Goal: Task Accomplishment & Management: Use online tool/utility

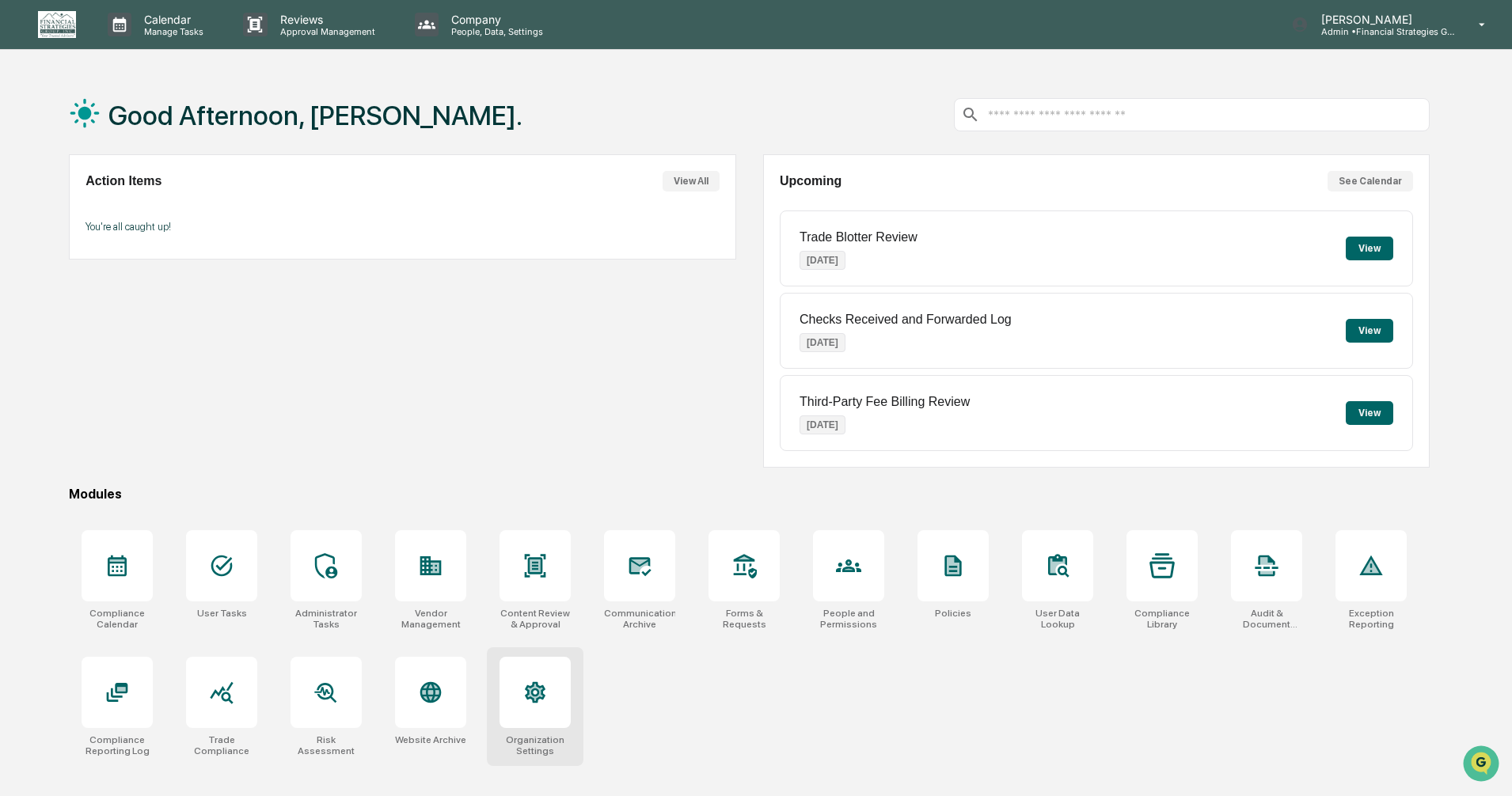
click at [515, 697] on div at bounding box center [535, 693] width 72 height 72
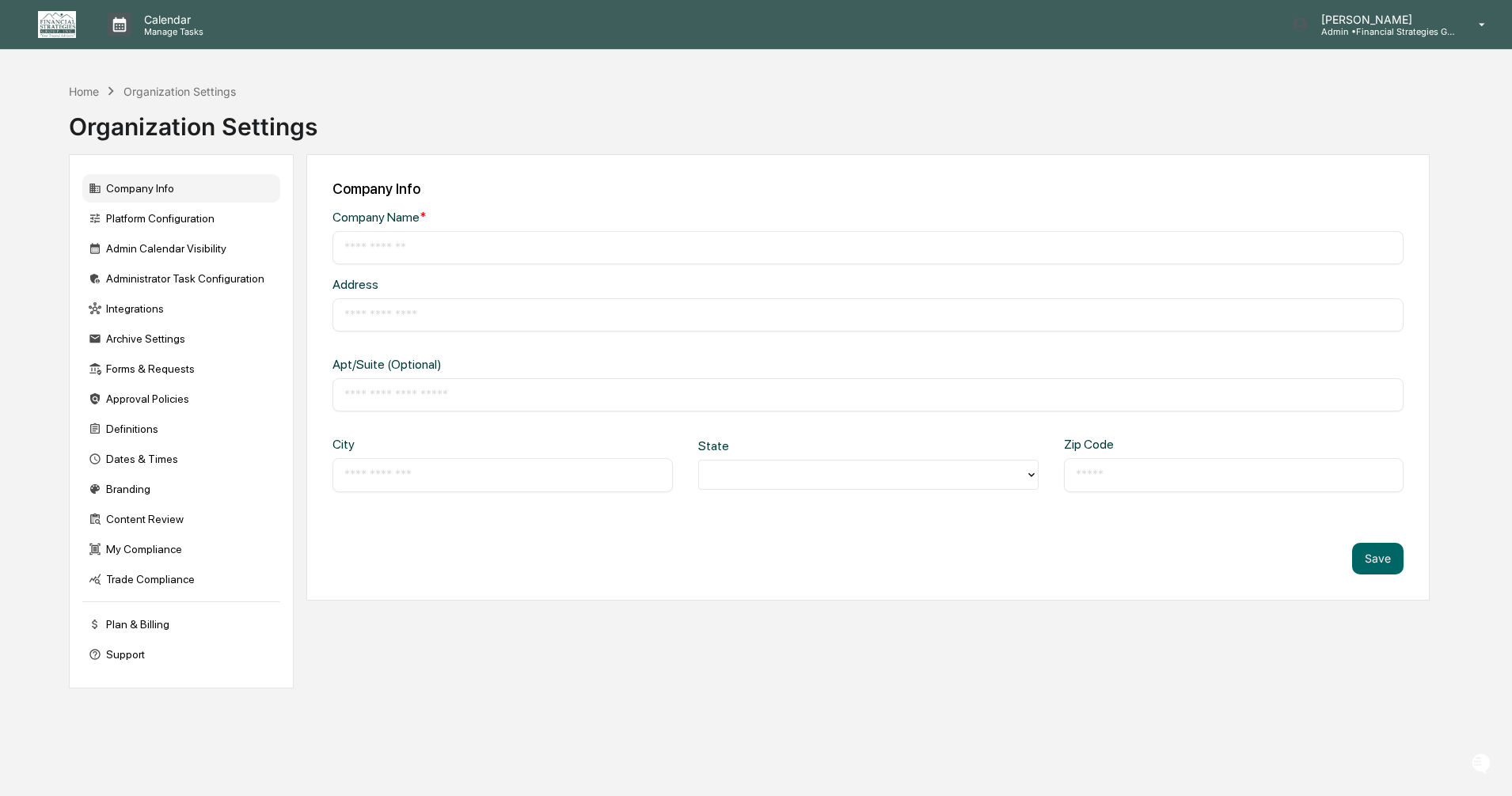
type input "**********"
type input "*******"
type input "******"
type input "*****"
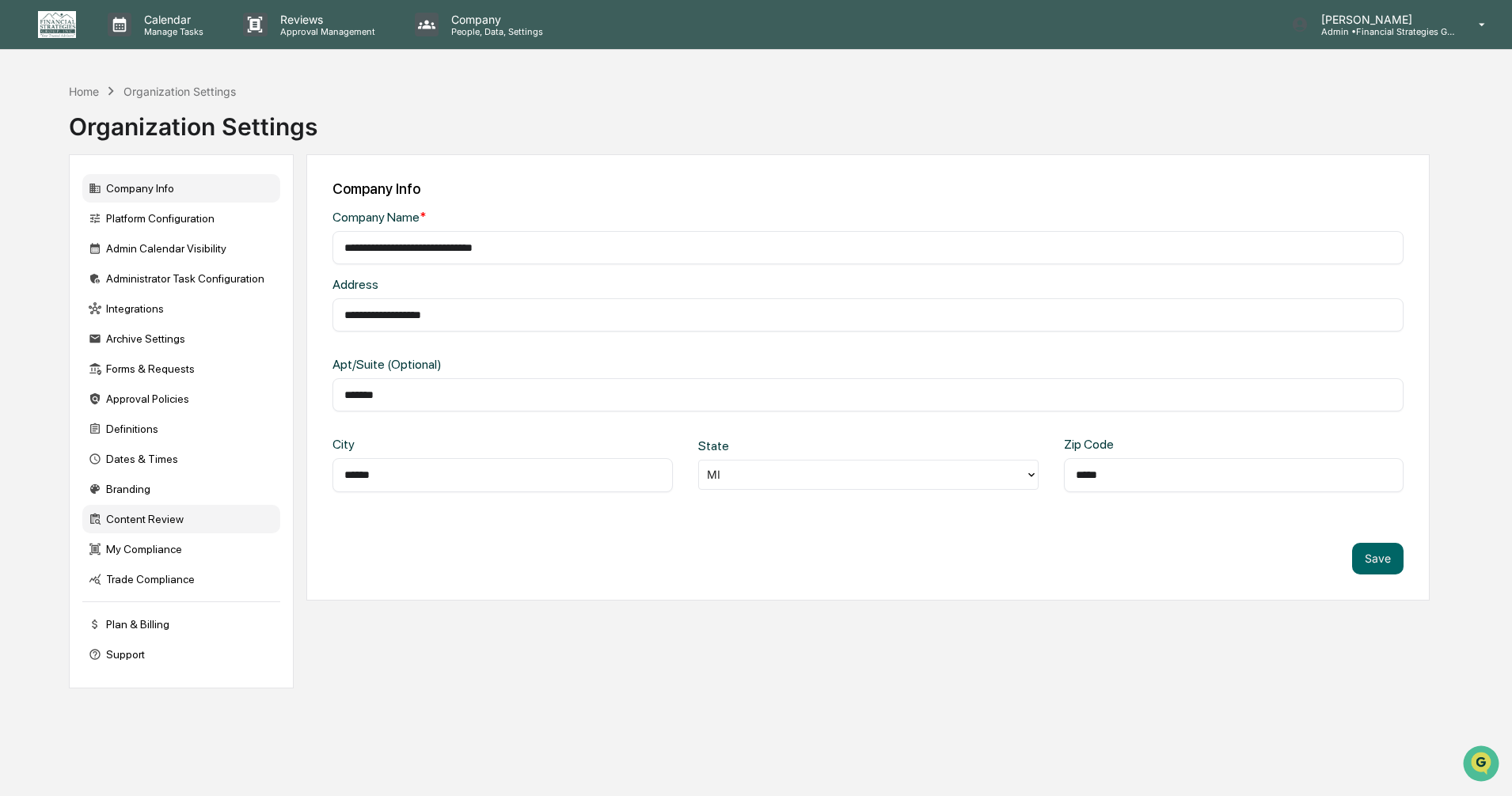
click at [156, 515] on div "Content Review" at bounding box center [182, 519] width 198 height 28
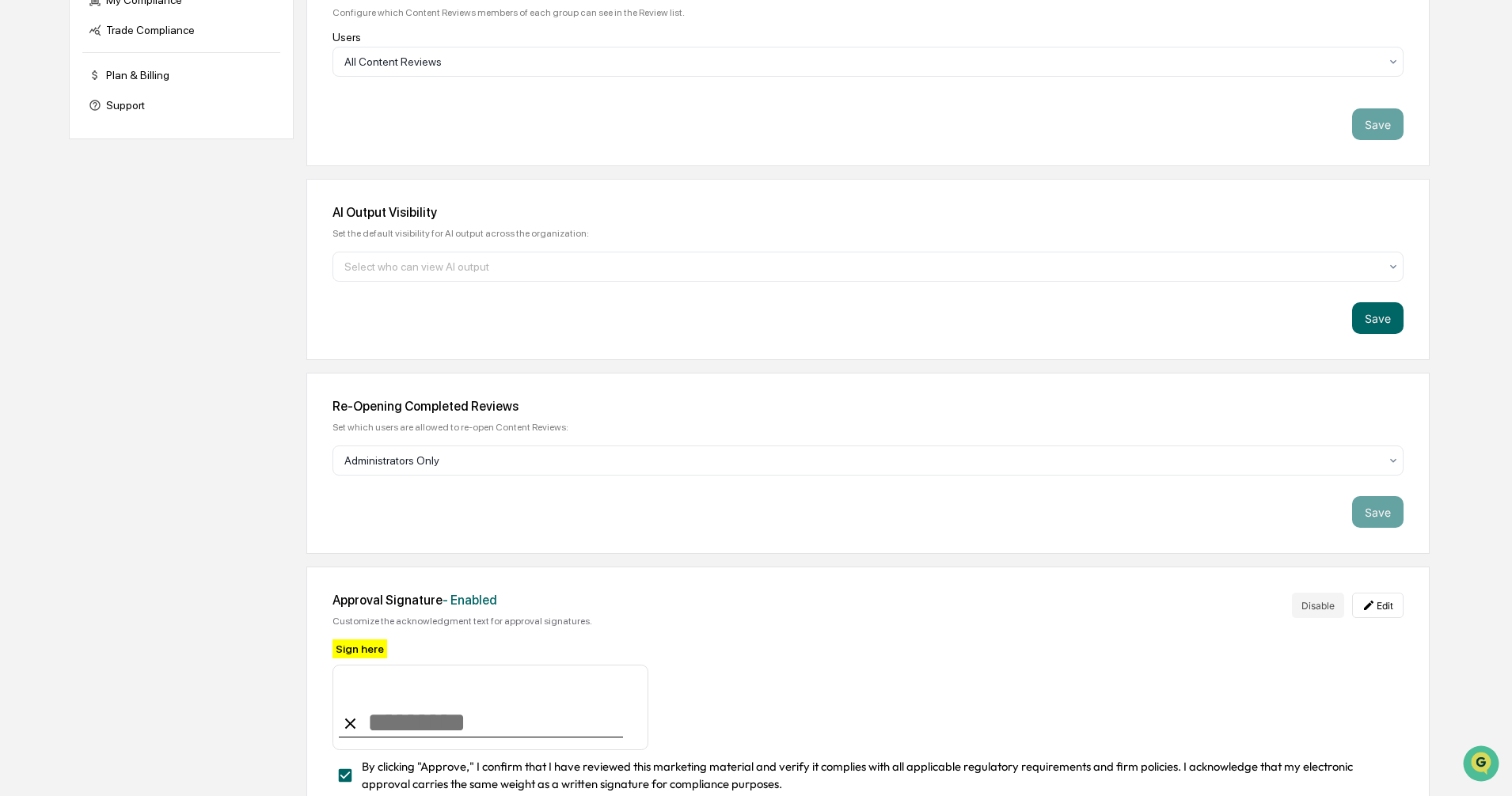
scroll to position [578, 0]
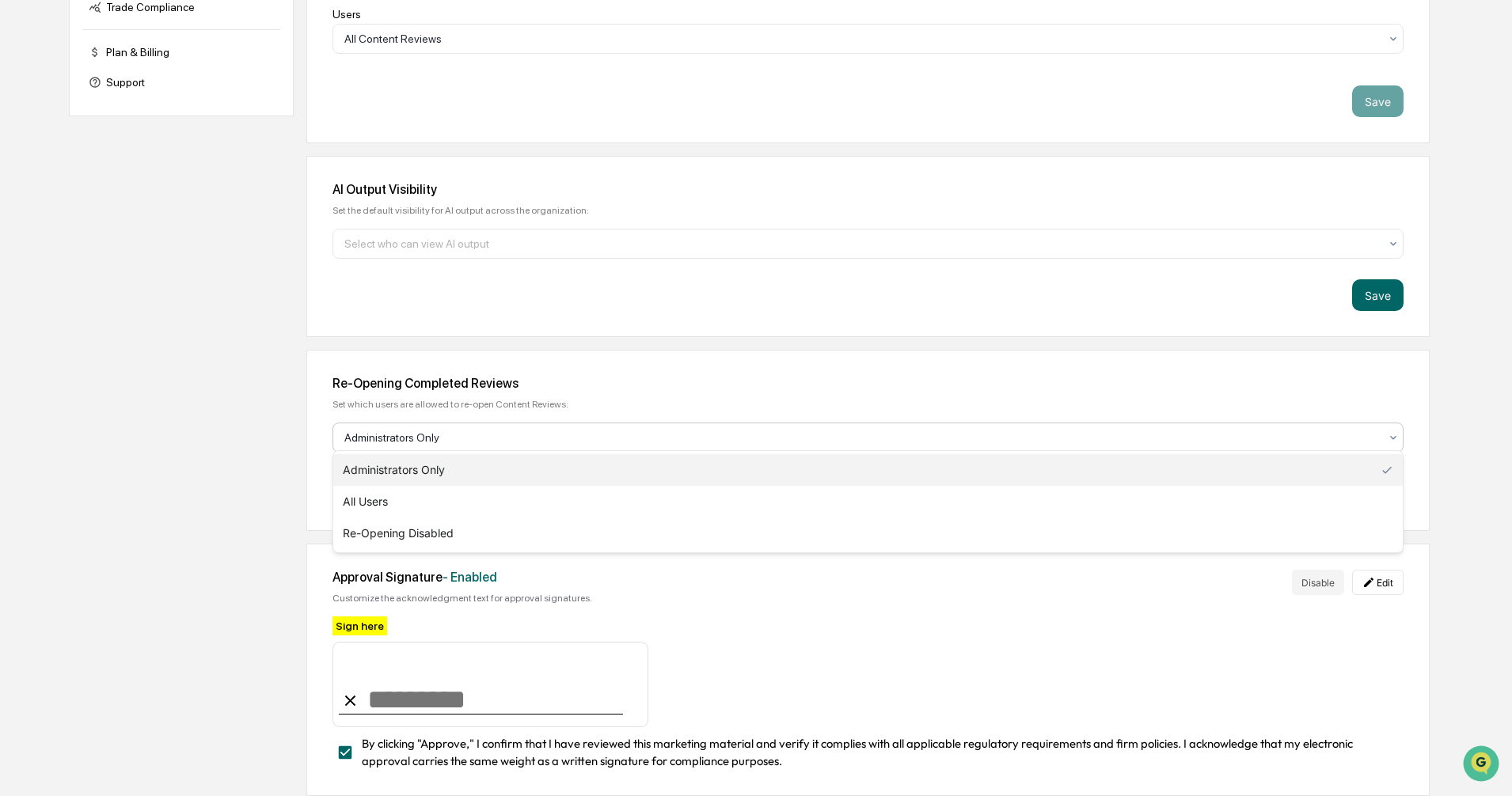
click at [624, 431] on div at bounding box center [861, 437] width 1035 height 16
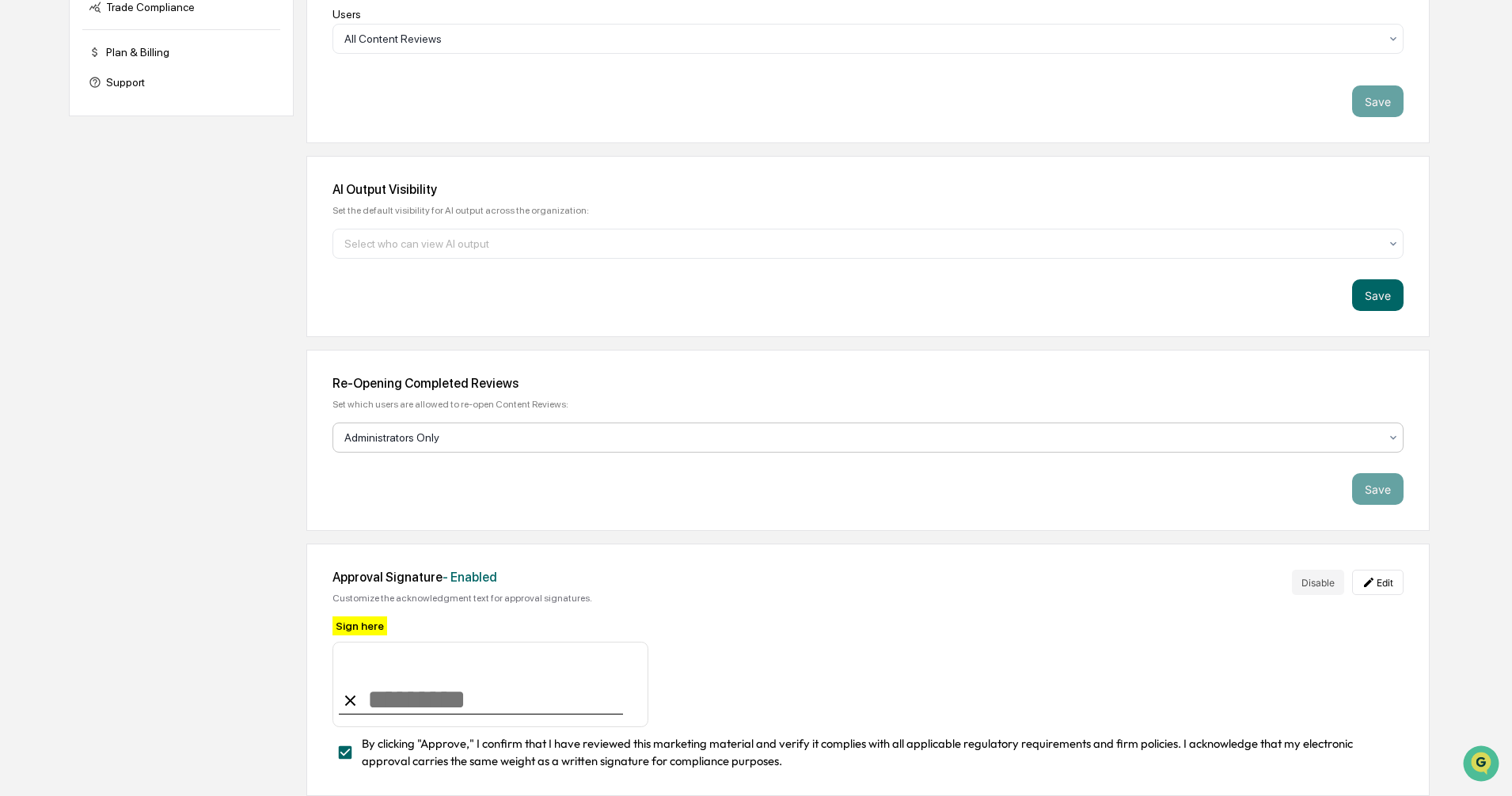
click at [624, 431] on div at bounding box center [861, 437] width 1035 height 16
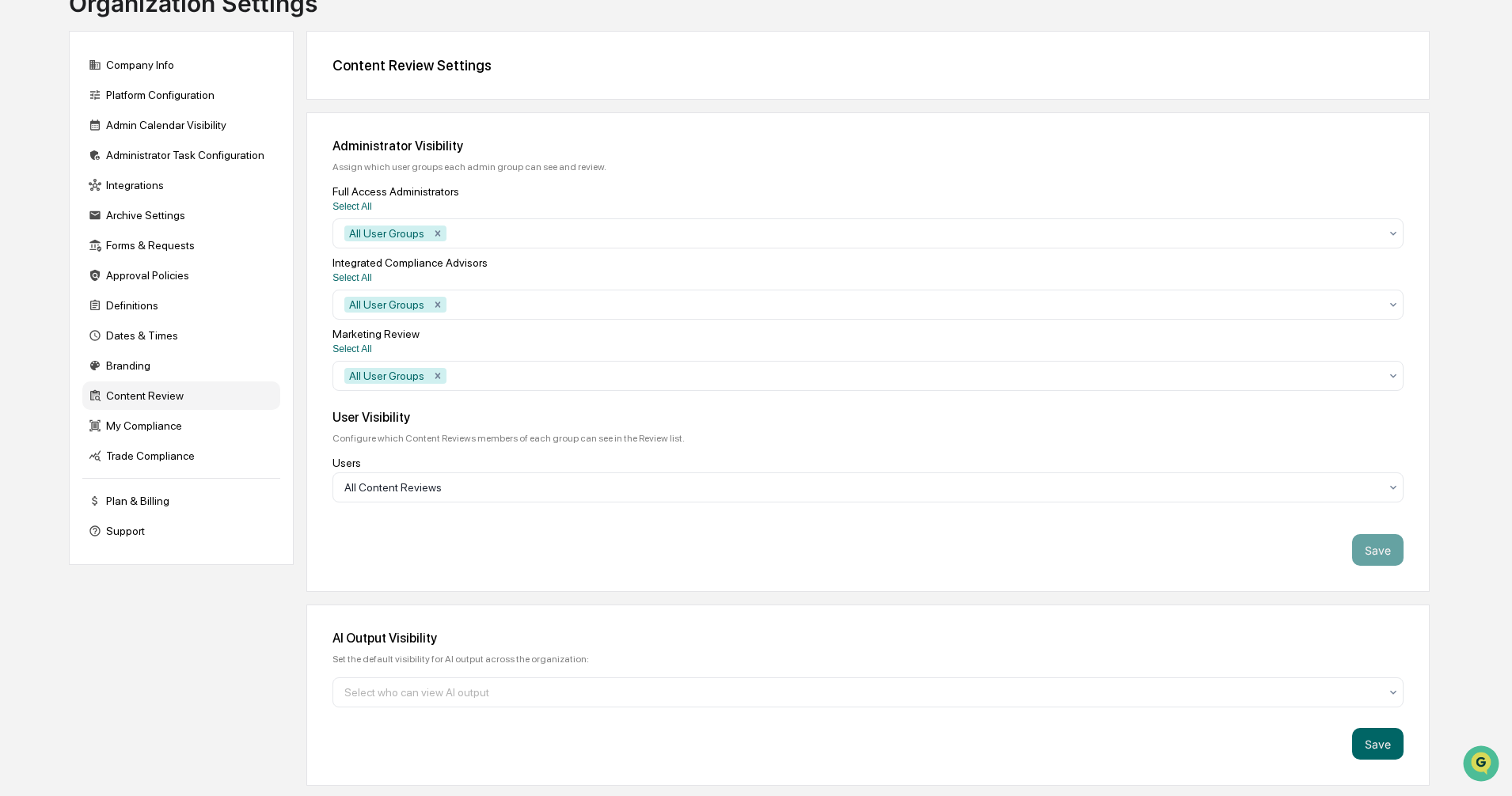
scroll to position [0, 0]
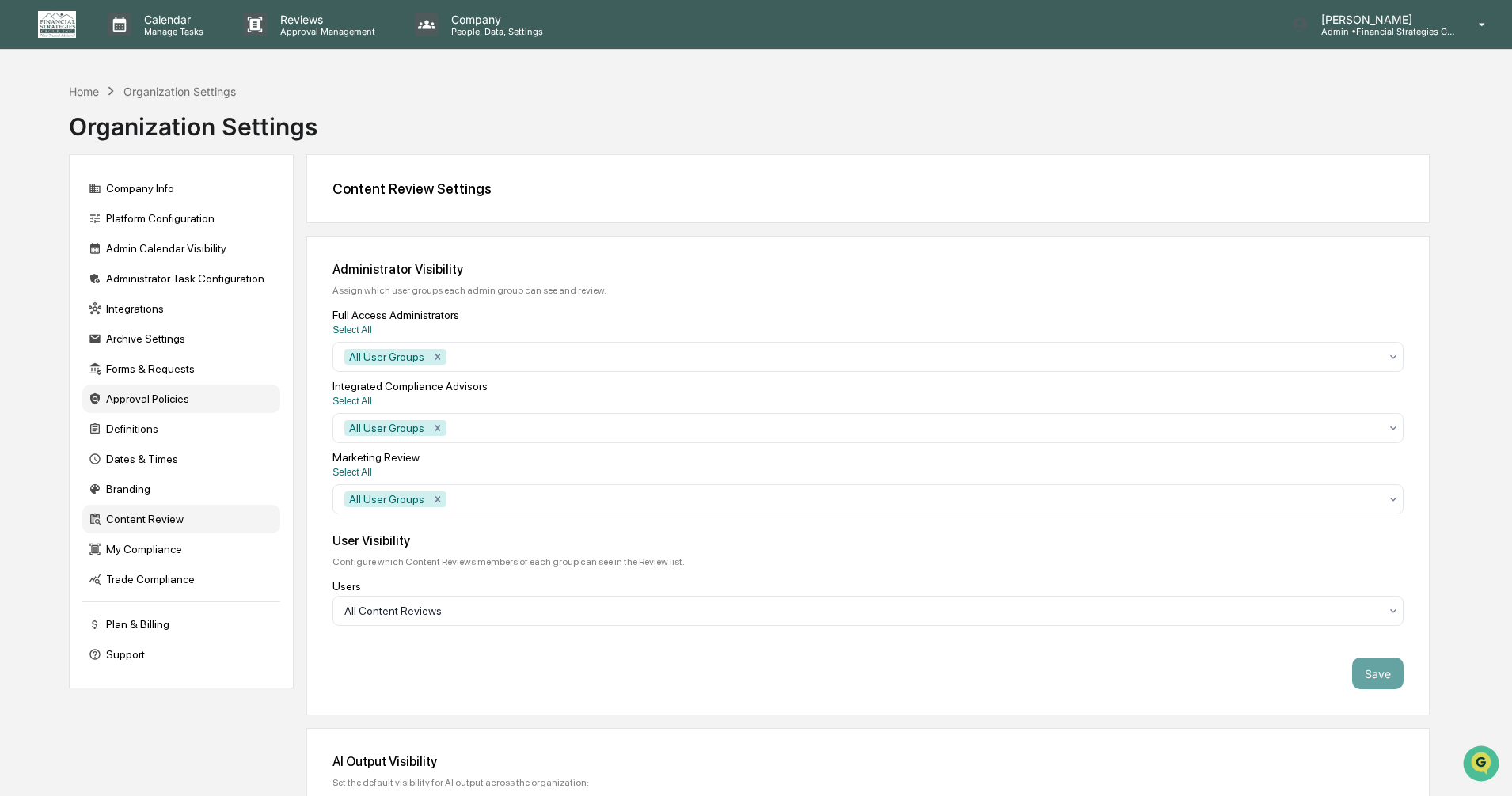
click at [174, 403] on div "Approval Policies" at bounding box center [182, 399] width 198 height 28
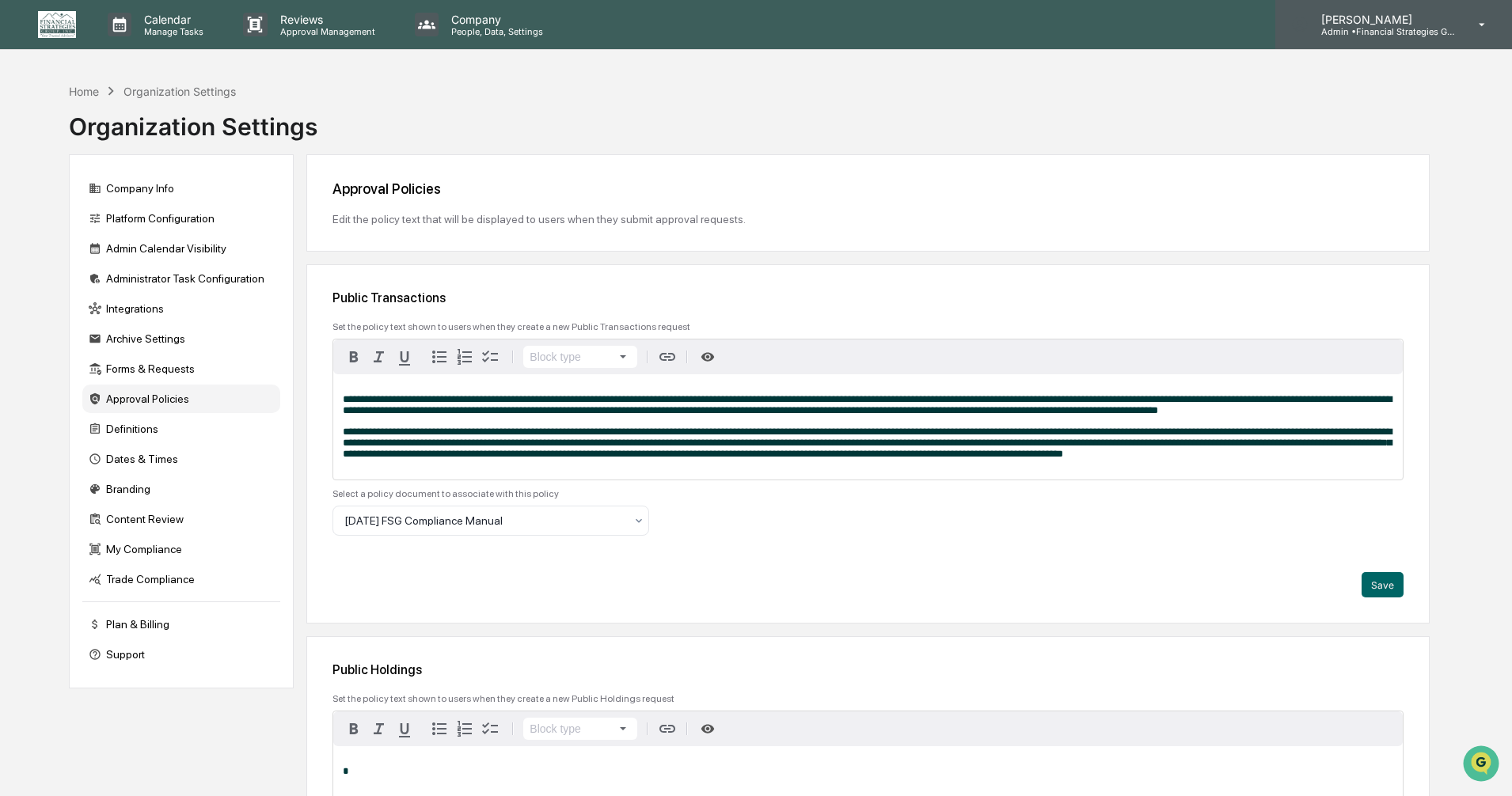
click at [1465, 22] on div "Stephen Robinson Admin • Financial Strategies Group (FSG)" at bounding box center [1393, 24] width 237 height 49
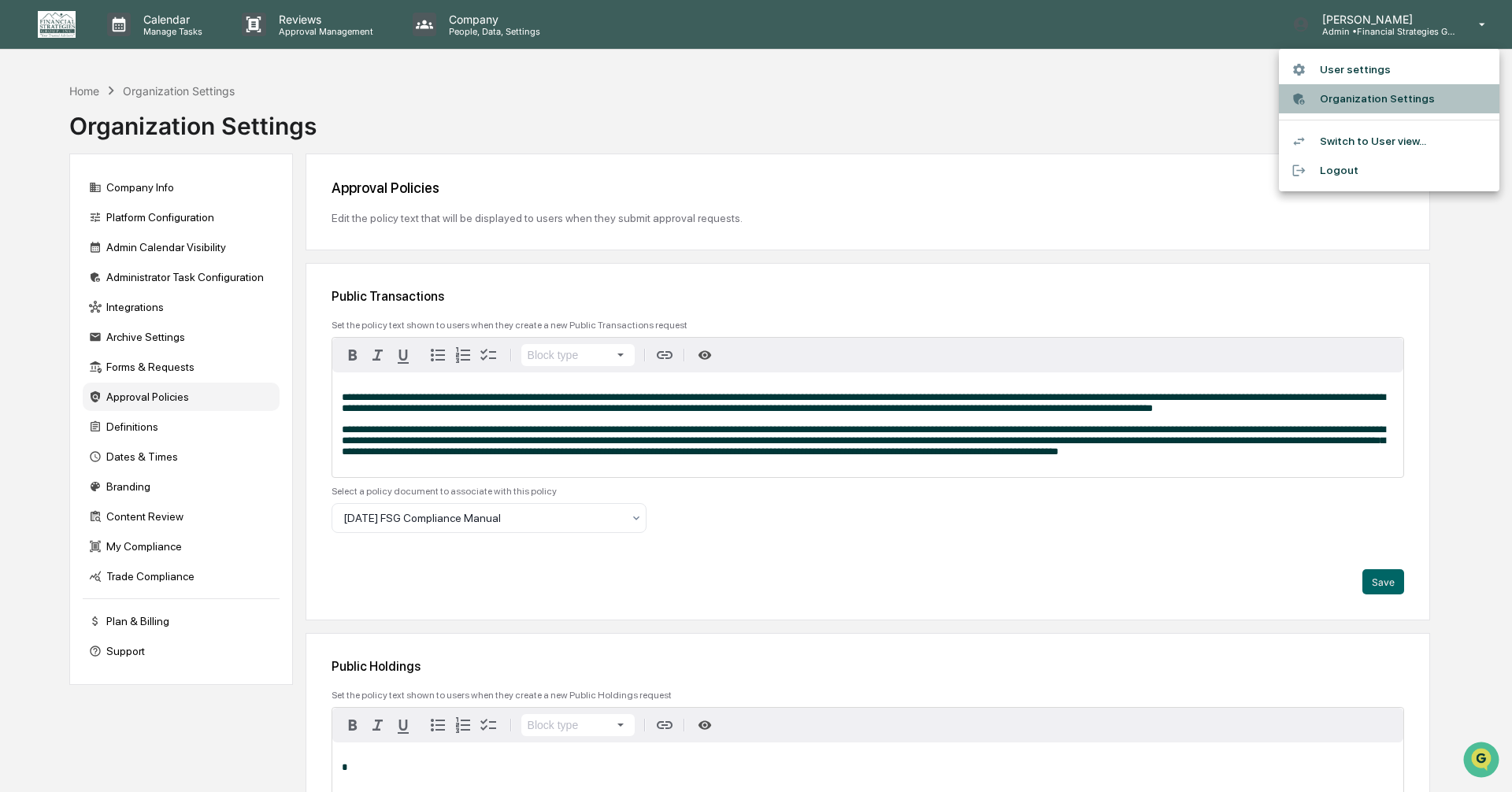
click at [1352, 100] on li "Organization Settings" at bounding box center [1389, 99] width 220 height 29
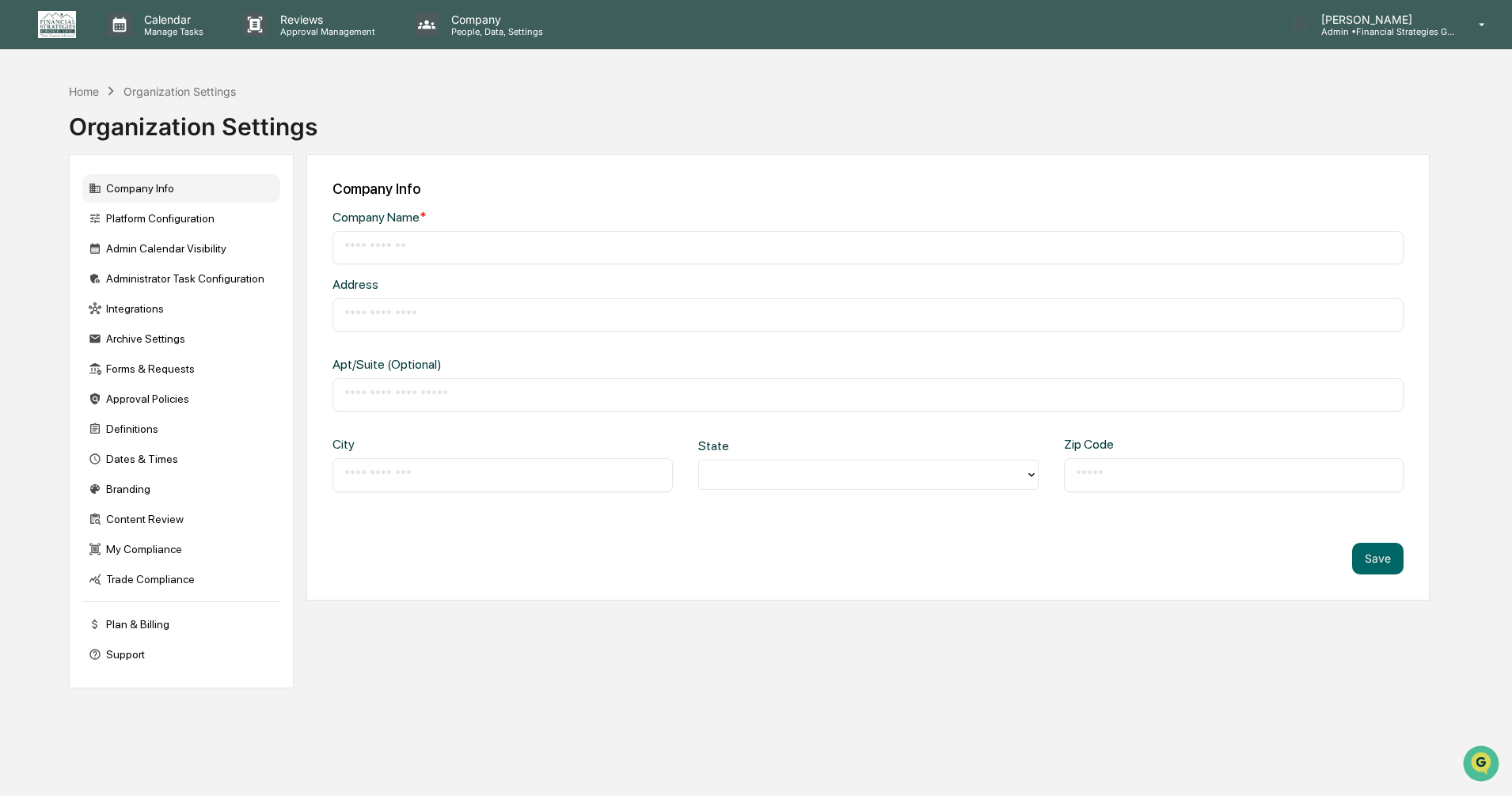
type input "**********"
type input "*******"
type input "******"
type input "*****"
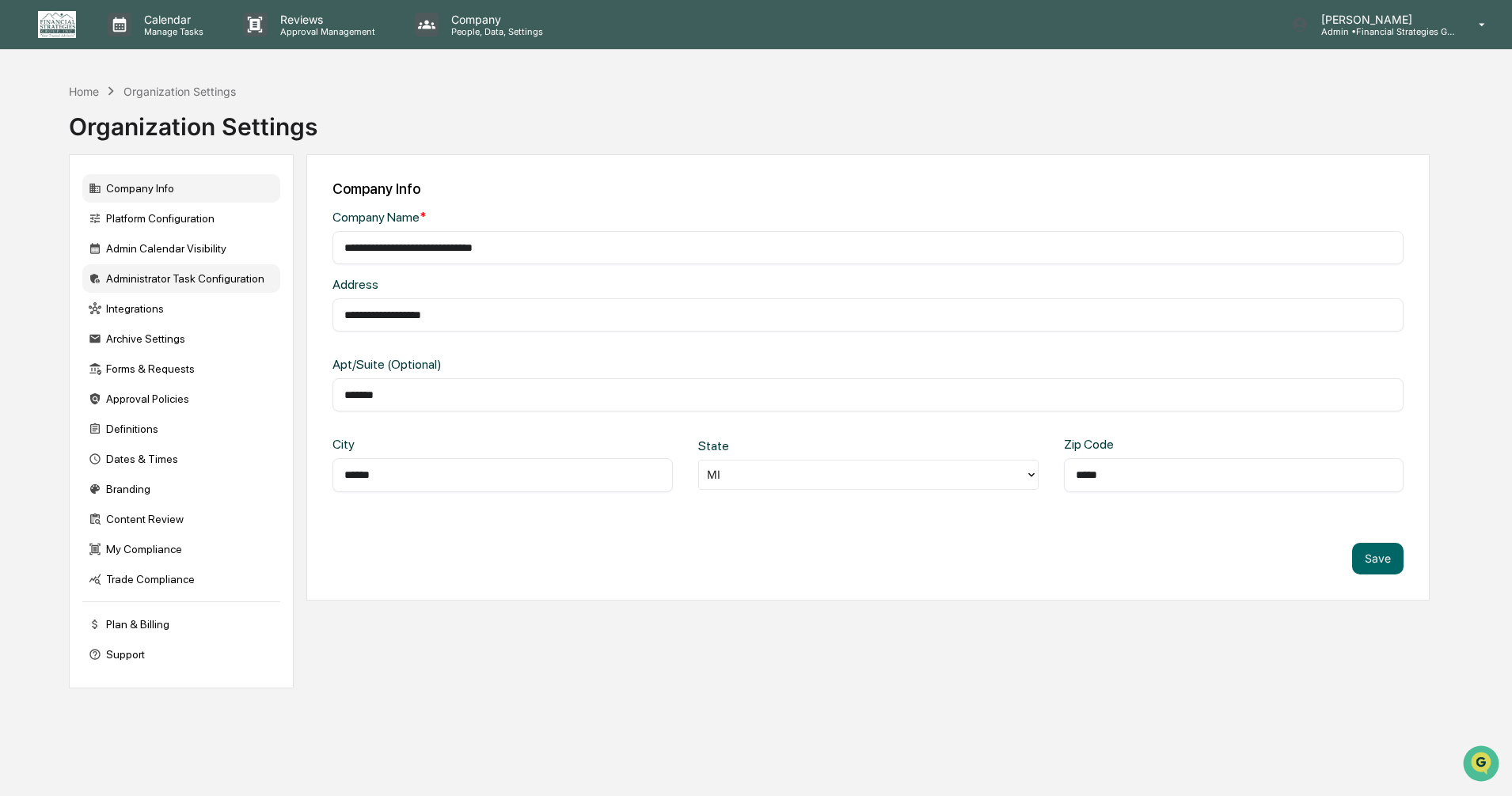
click at [169, 277] on div "Administrator Task Configuration" at bounding box center [182, 278] width 198 height 28
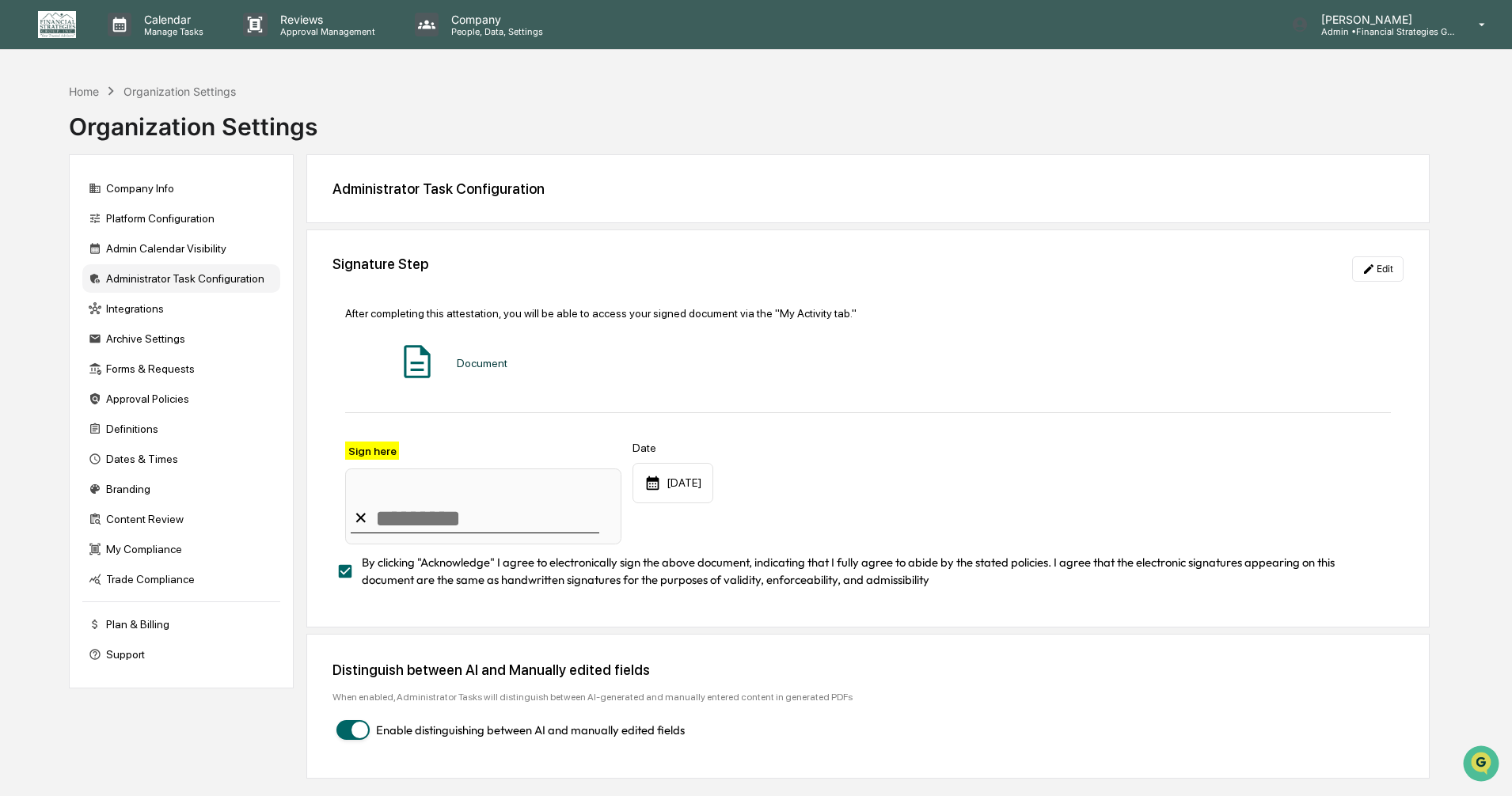
scroll to position [75, 0]
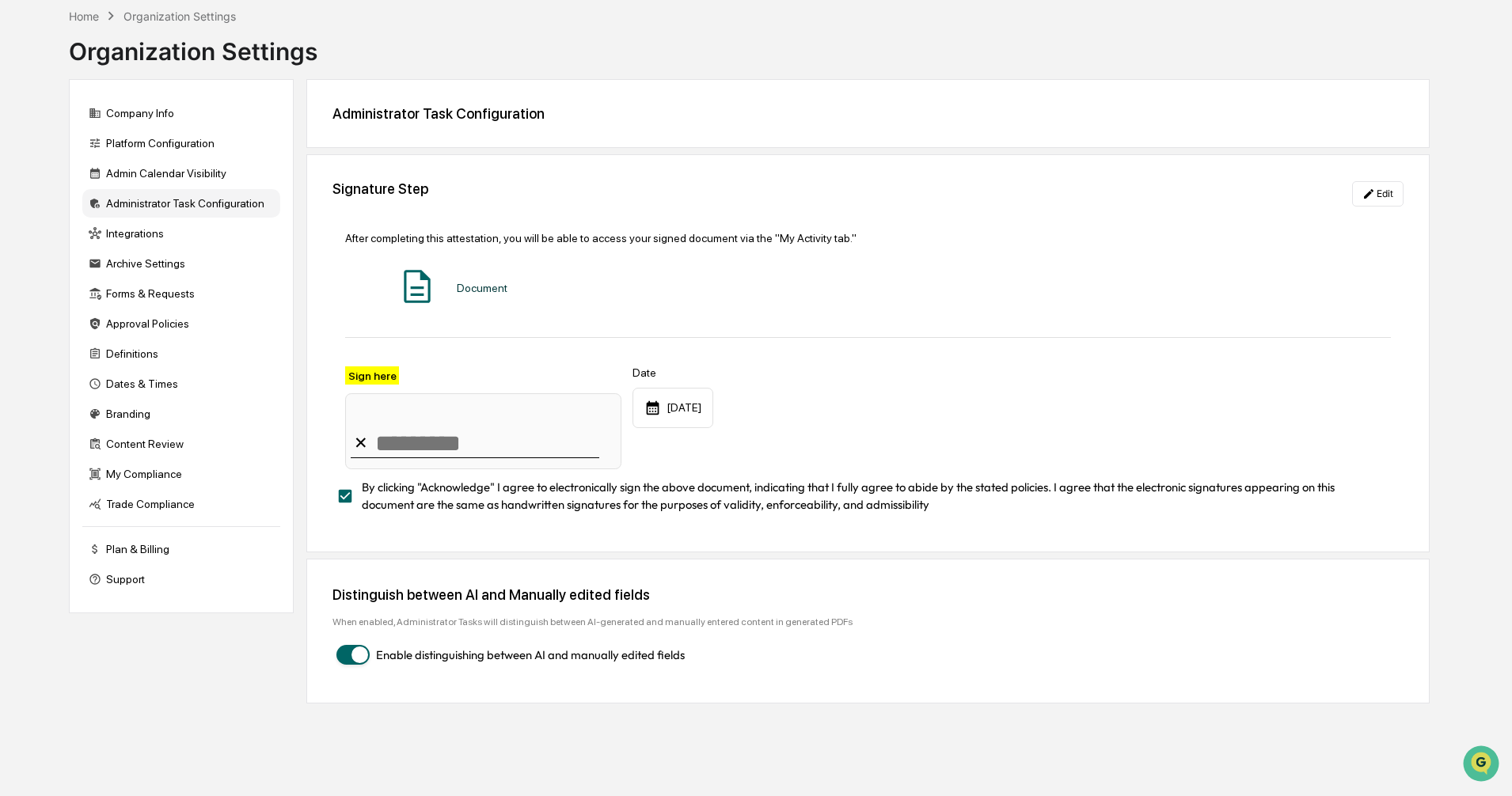
click at [73, 10] on div "Home Organization Settings Organization Settings" at bounding box center [193, 39] width 248 height 79
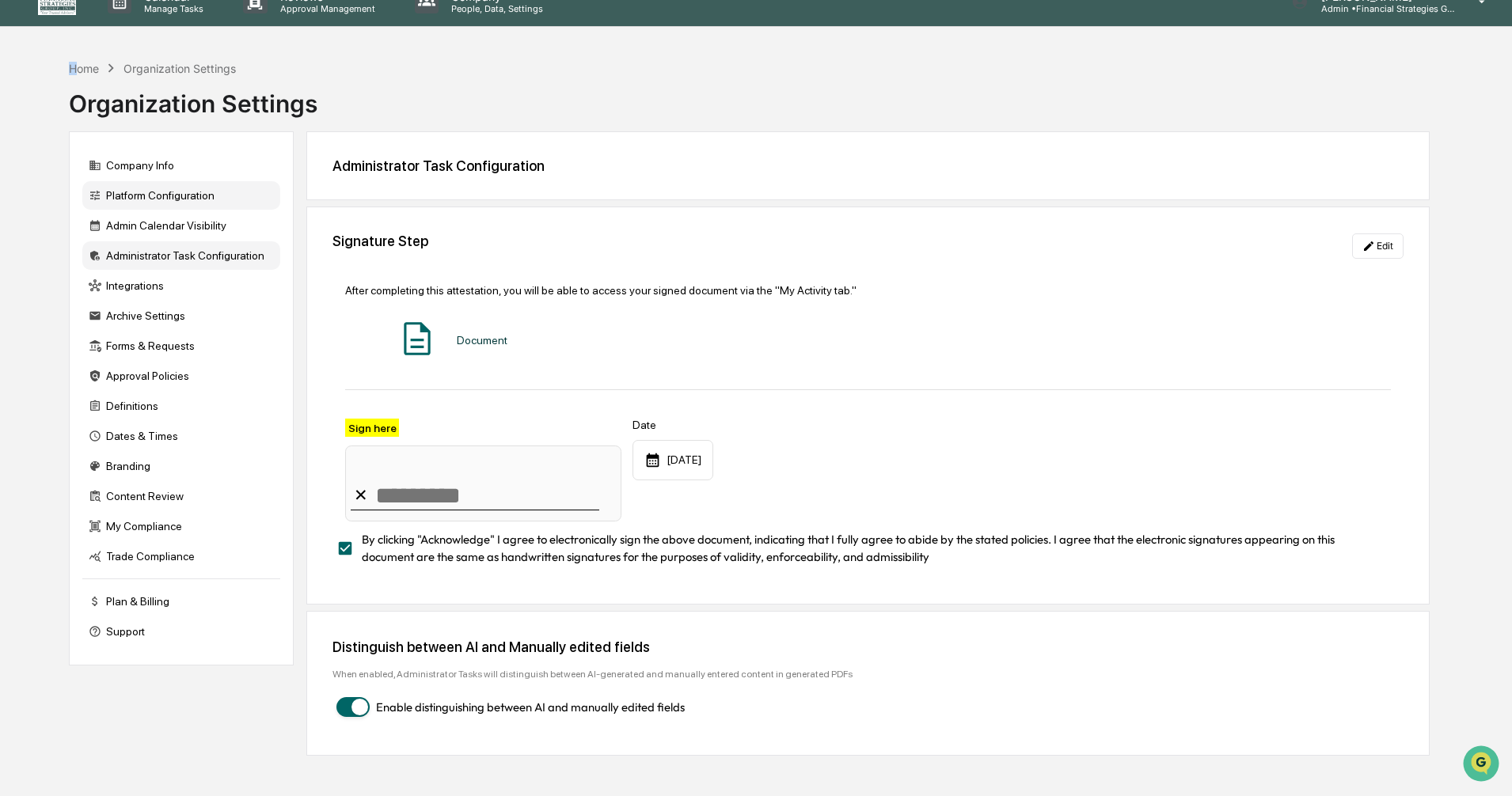
scroll to position [0, 0]
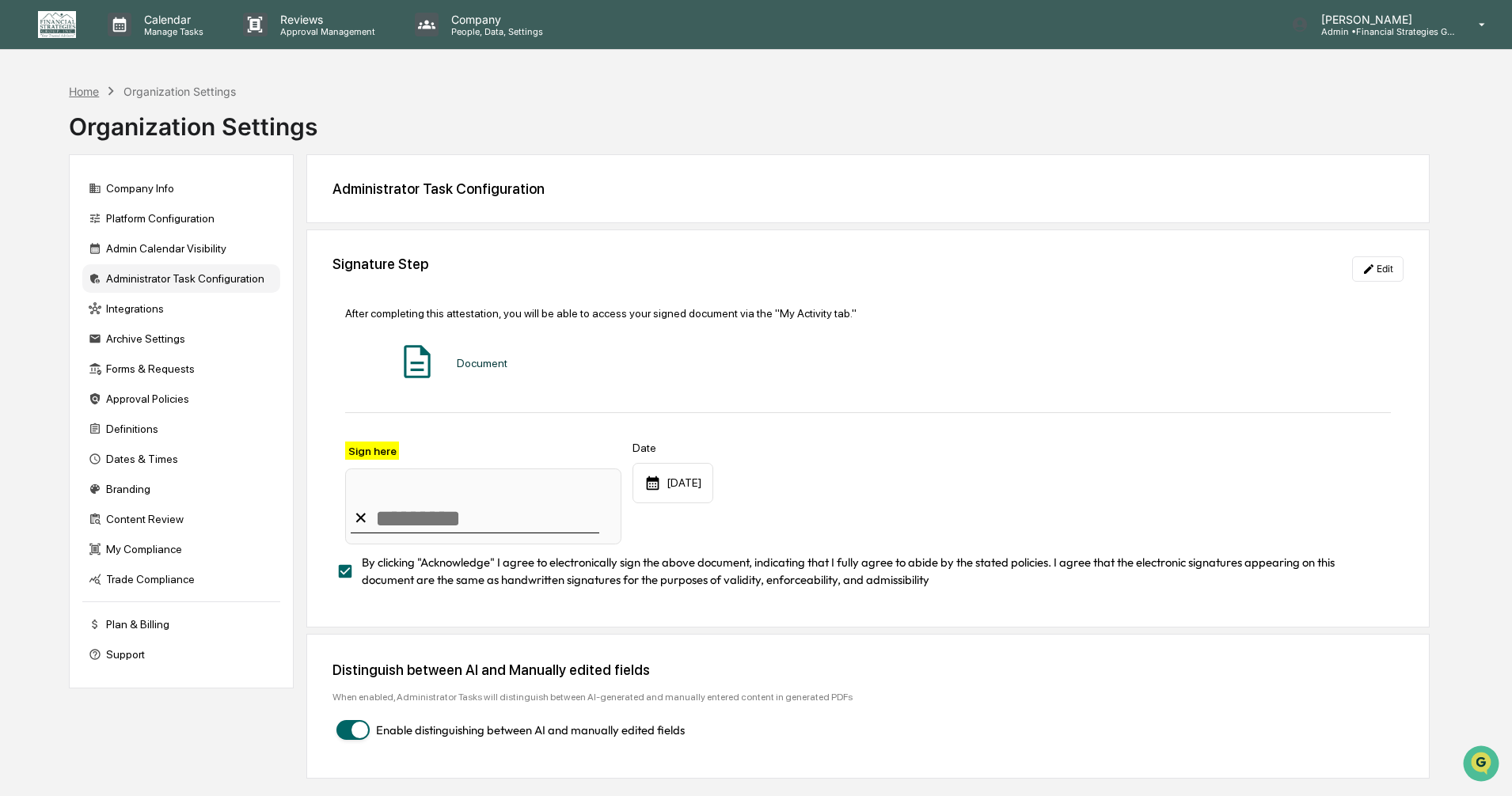
click at [87, 94] on div "Home" at bounding box center [84, 92] width 30 height 13
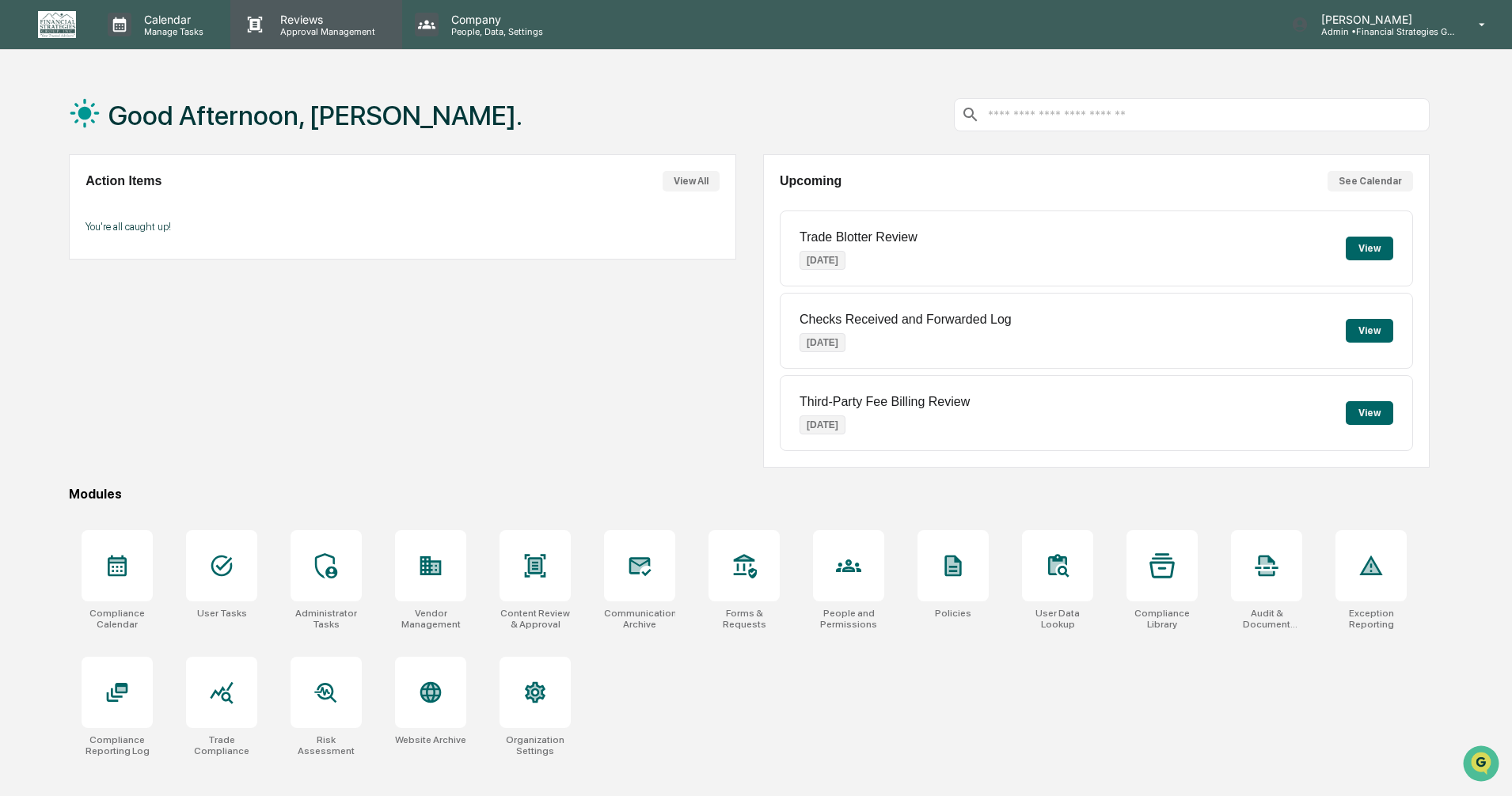
click at [309, 32] on p "Approval Management" at bounding box center [325, 31] width 116 height 11
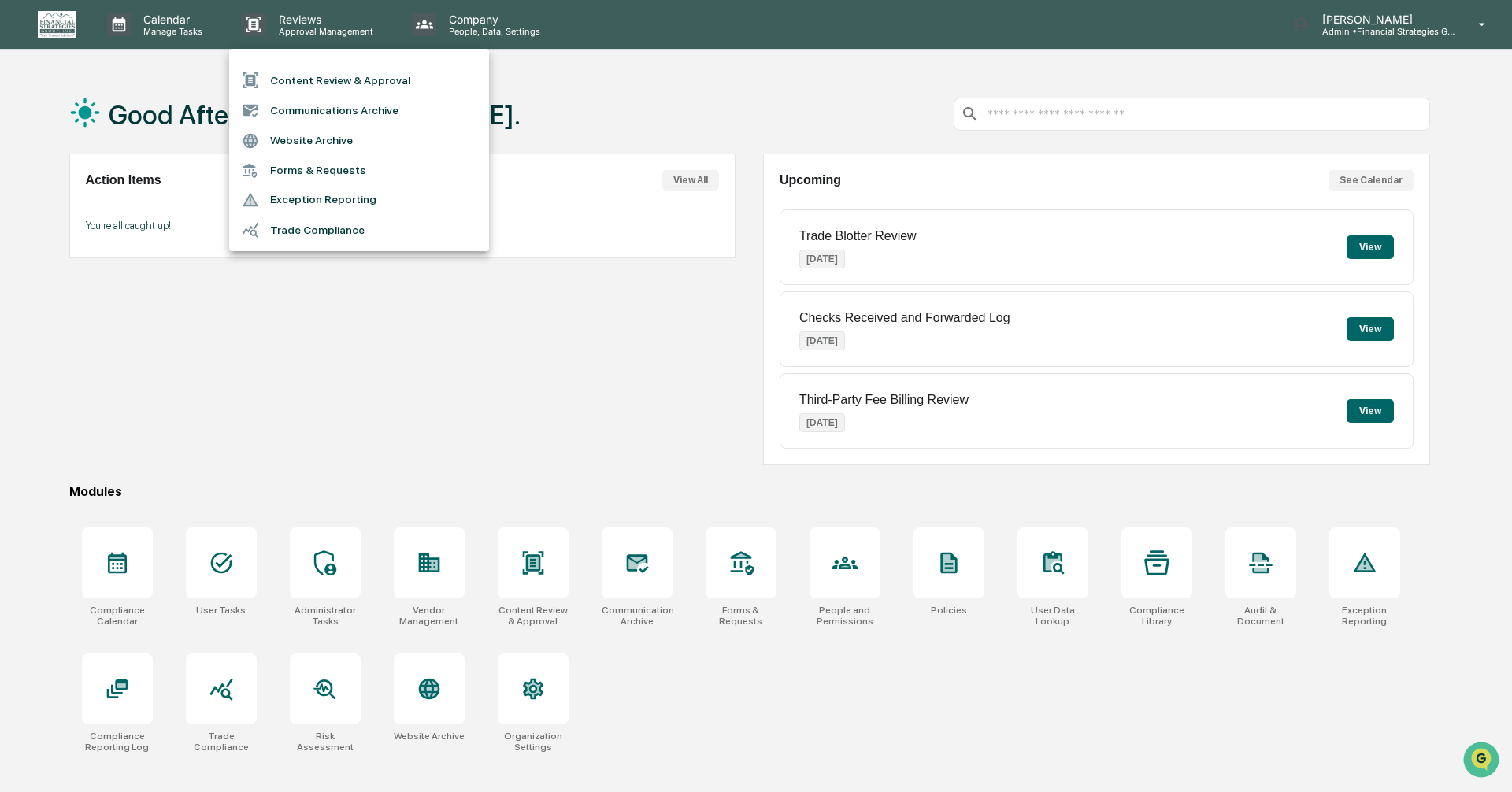
click at [347, 174] on li "Forms & Requests" at bounding box center [359, 170] width 260 height 29
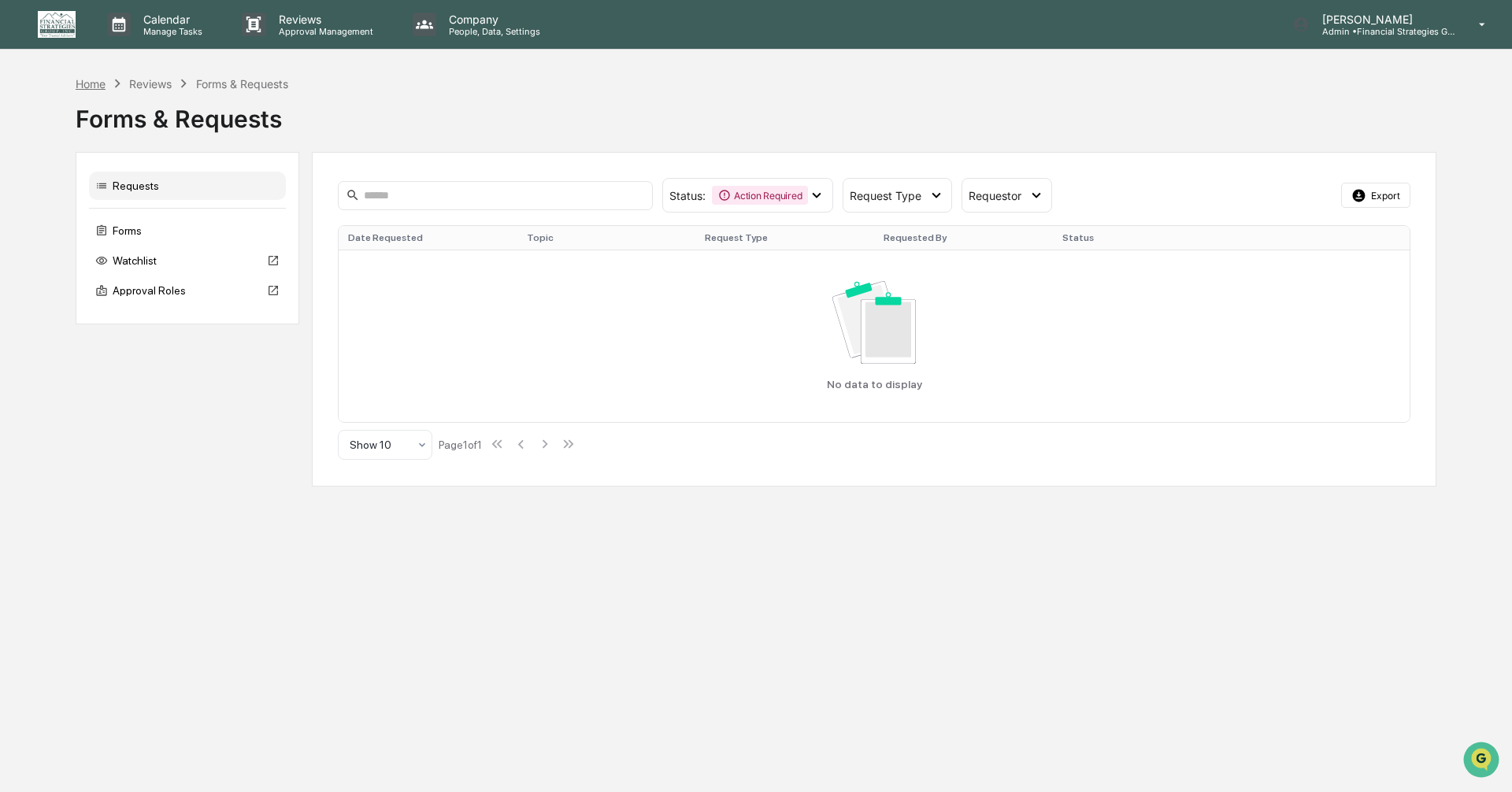
click at [85, 86] on div "Home" at bounding box center [90, 84] width 30 height 13
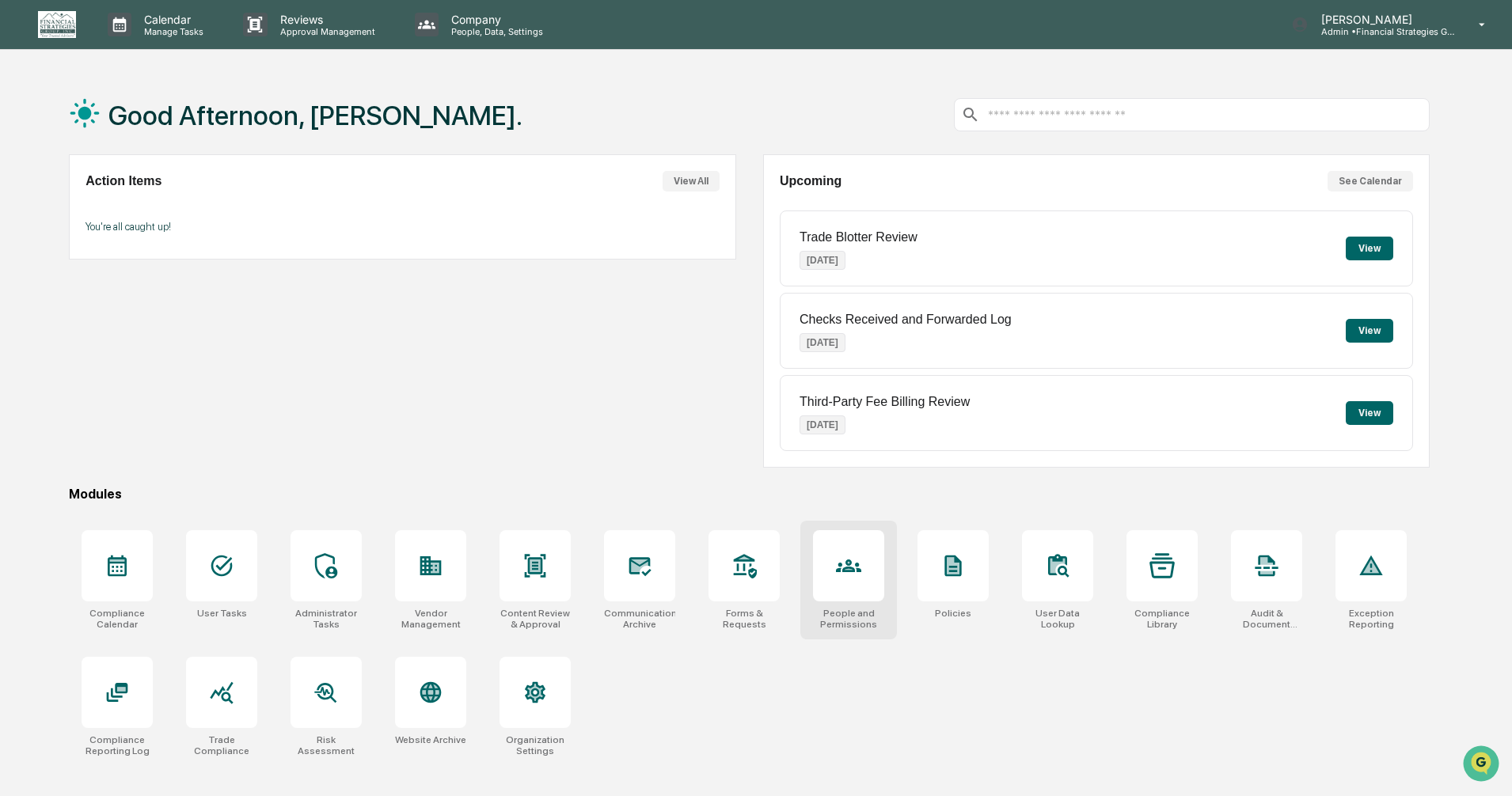
click at [839, 585] on div at bounding box center [849, 566] width 72 height 72
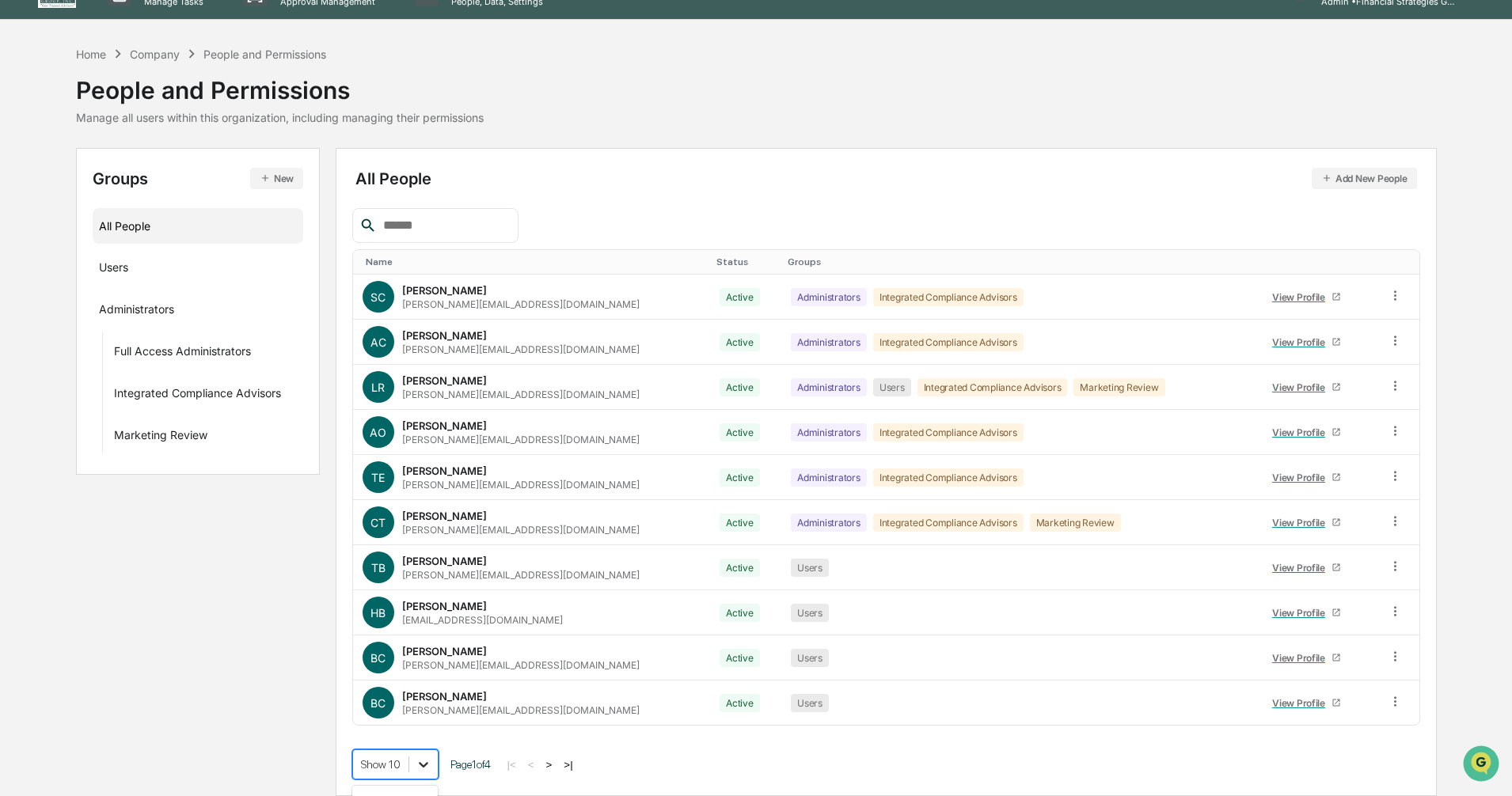
scroll to position [152, 0]
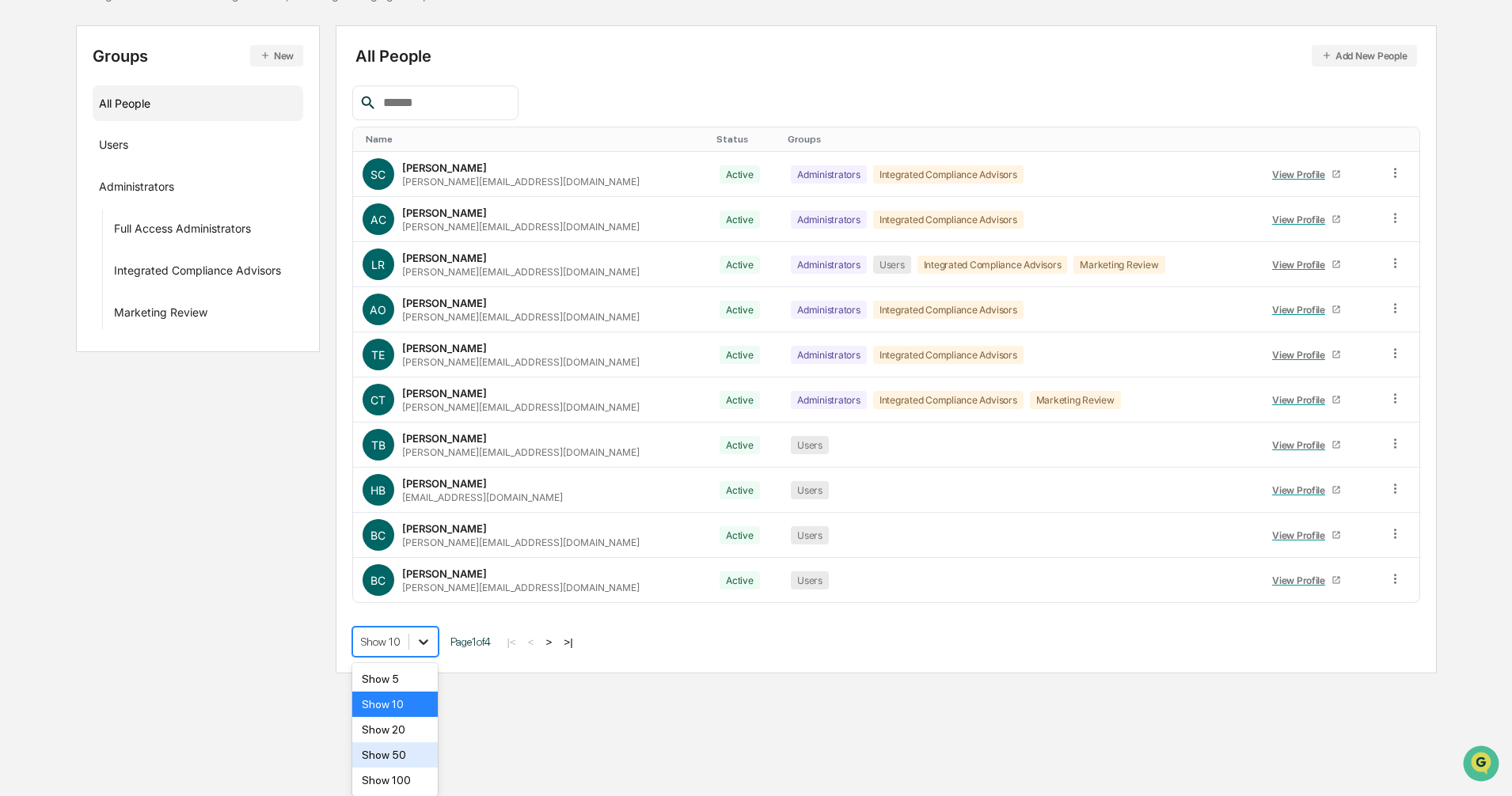
click at [413, 673] on body "Calendar Manage Tasks Reviews Approval Management Company People, Data, Setting…" at bounding box center [756, 261] width 1512 height 826
click at [419, 756] on div "Show 50" at bounding box center [396, 754] width 87 height 25
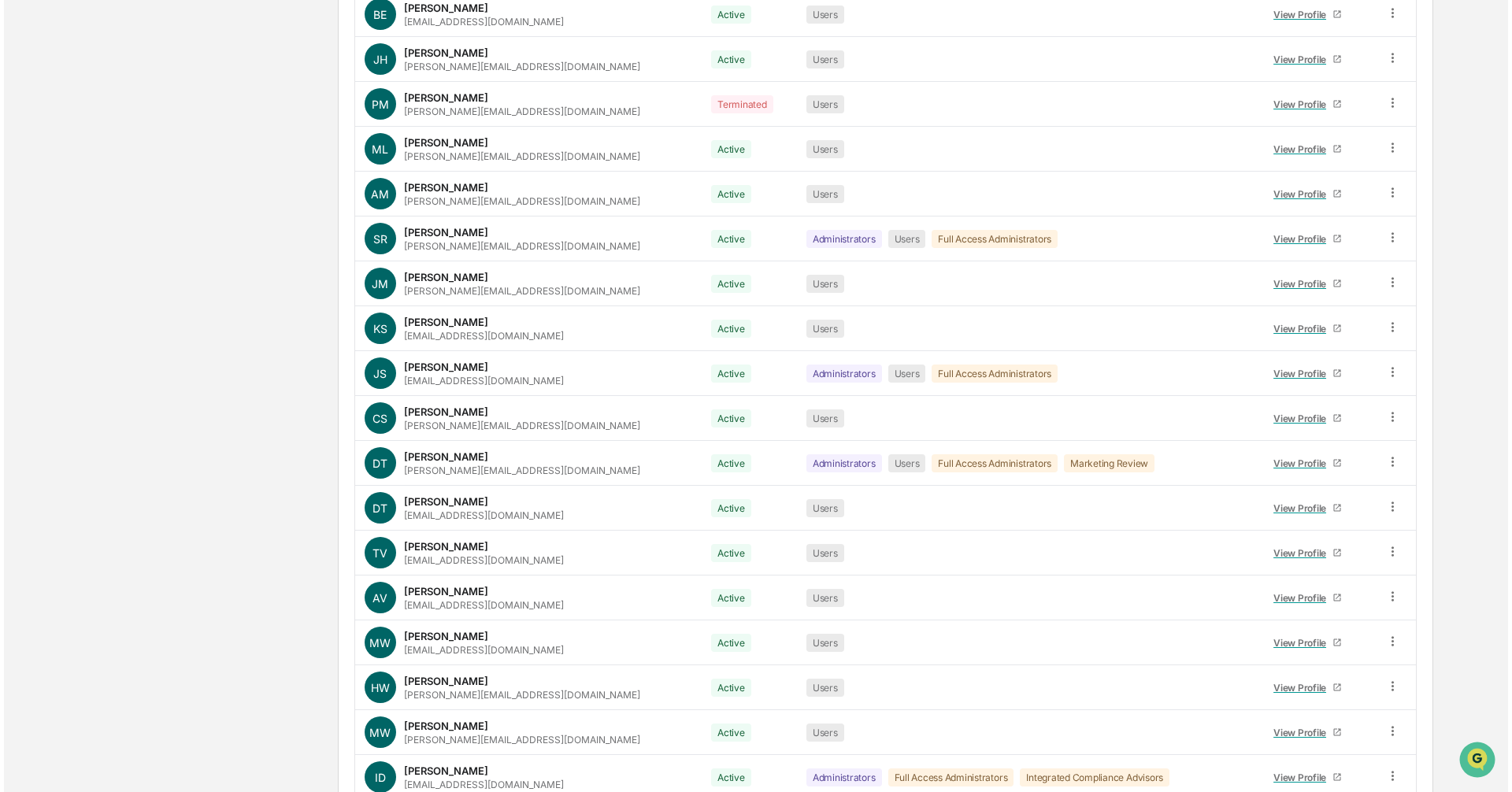
scroll to position [0, 0]
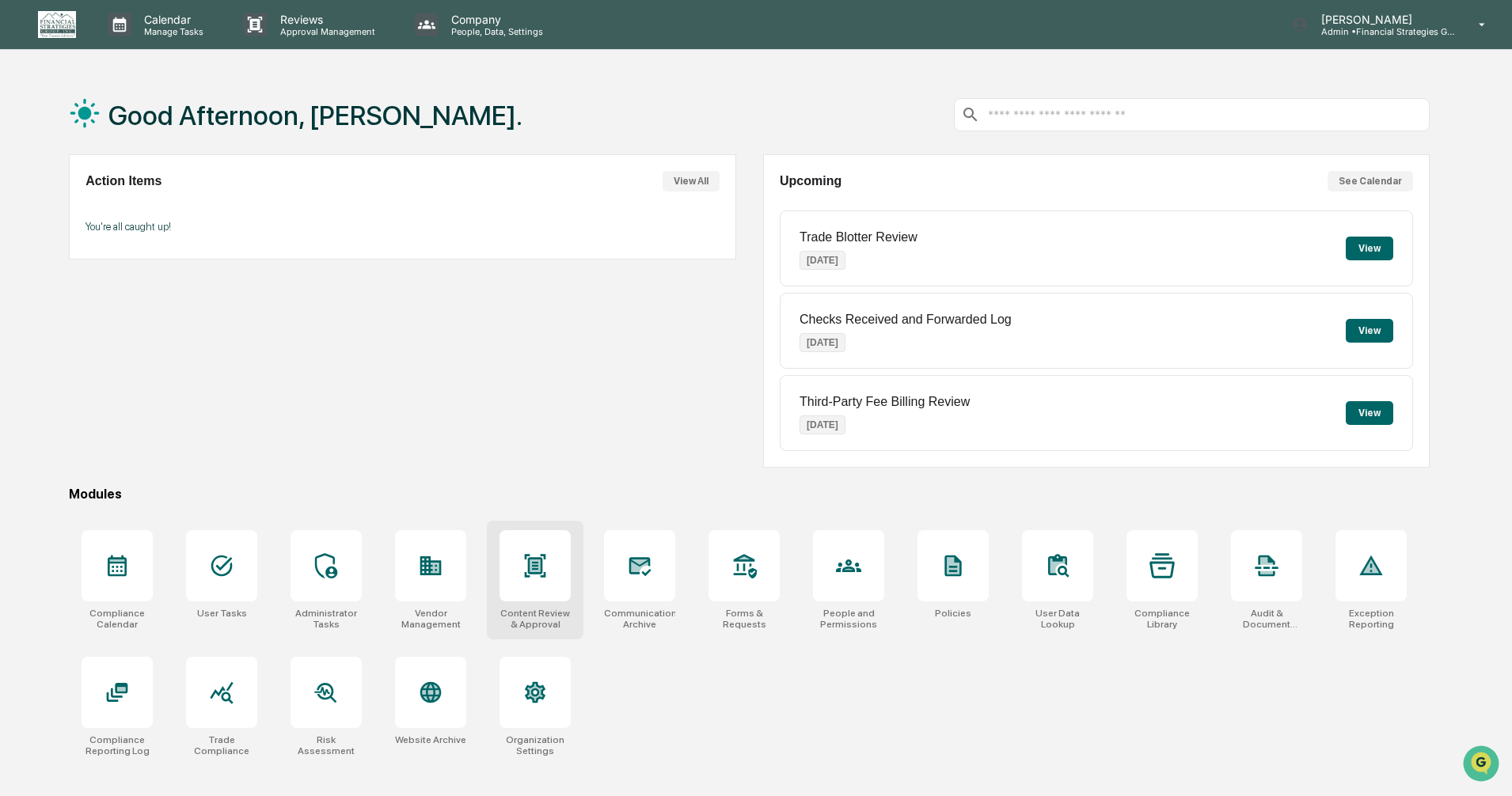
click at [545, 594] on div at bounding box center [535, 566] width 72 height 72
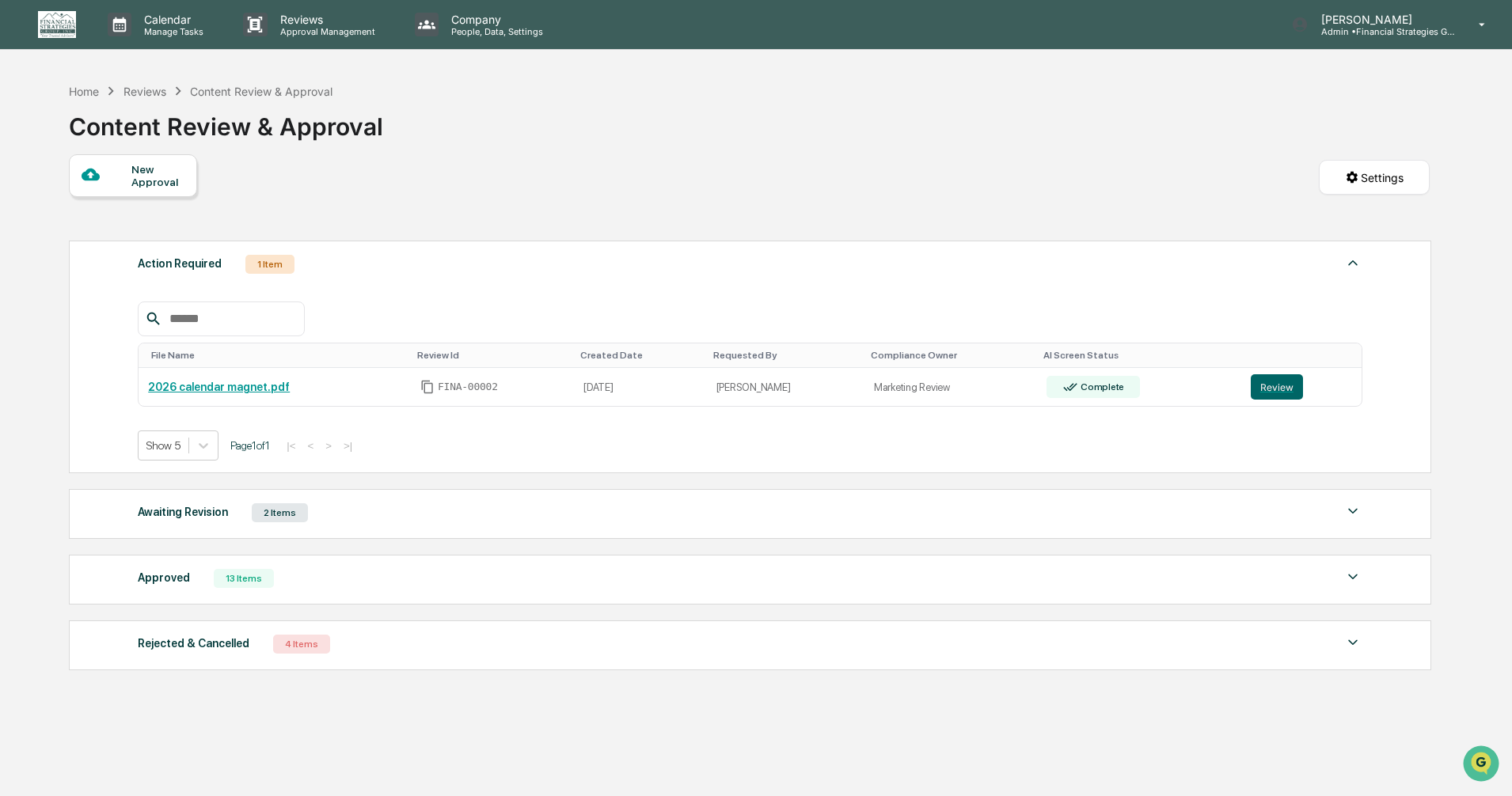
click at [1353, 511] on img at bounding box center [1352, 510] width 19 height 19
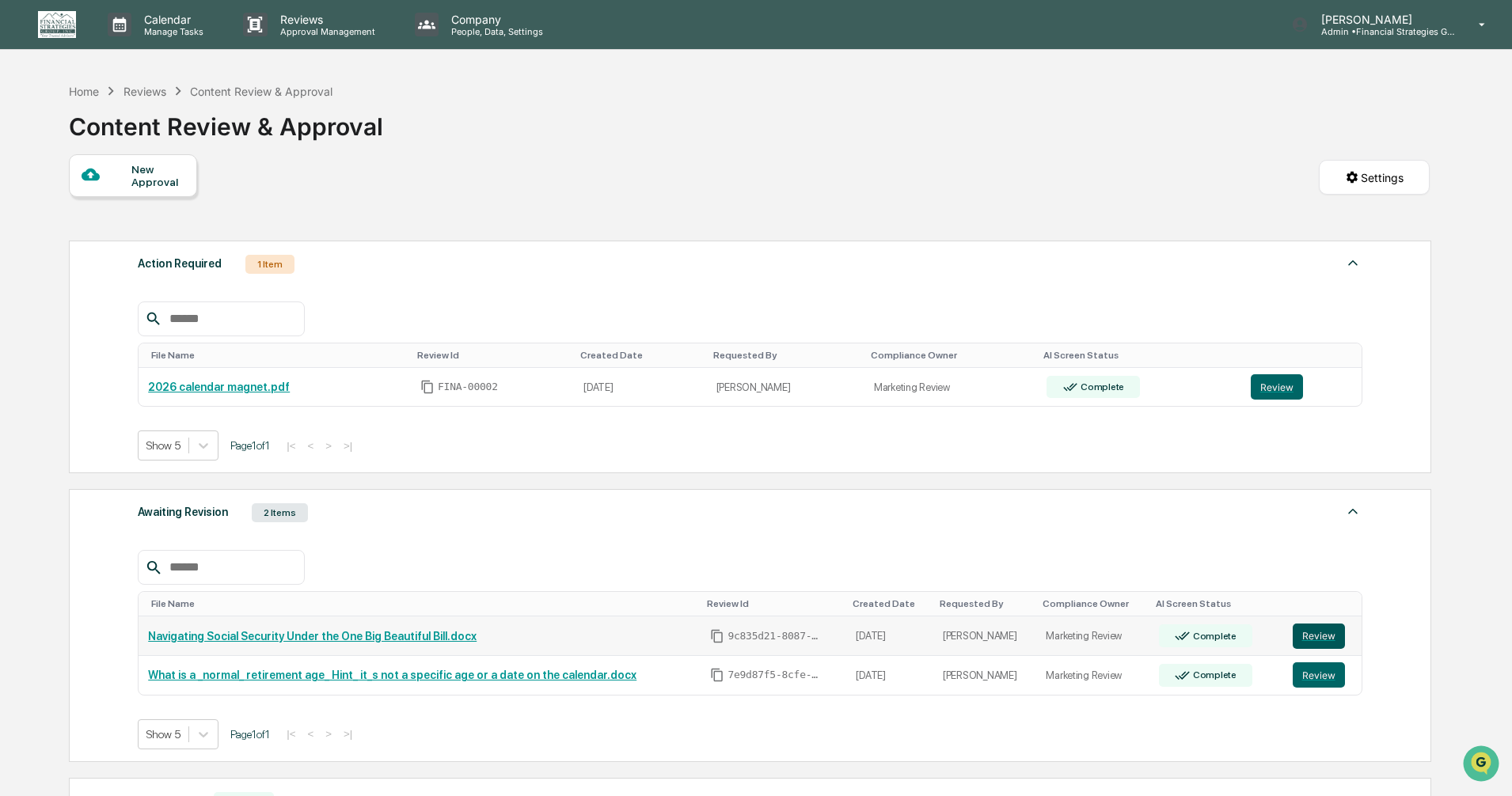
click at [1315, 634] on button "Review" at bounding box center [1318, 636] width 52 height 25
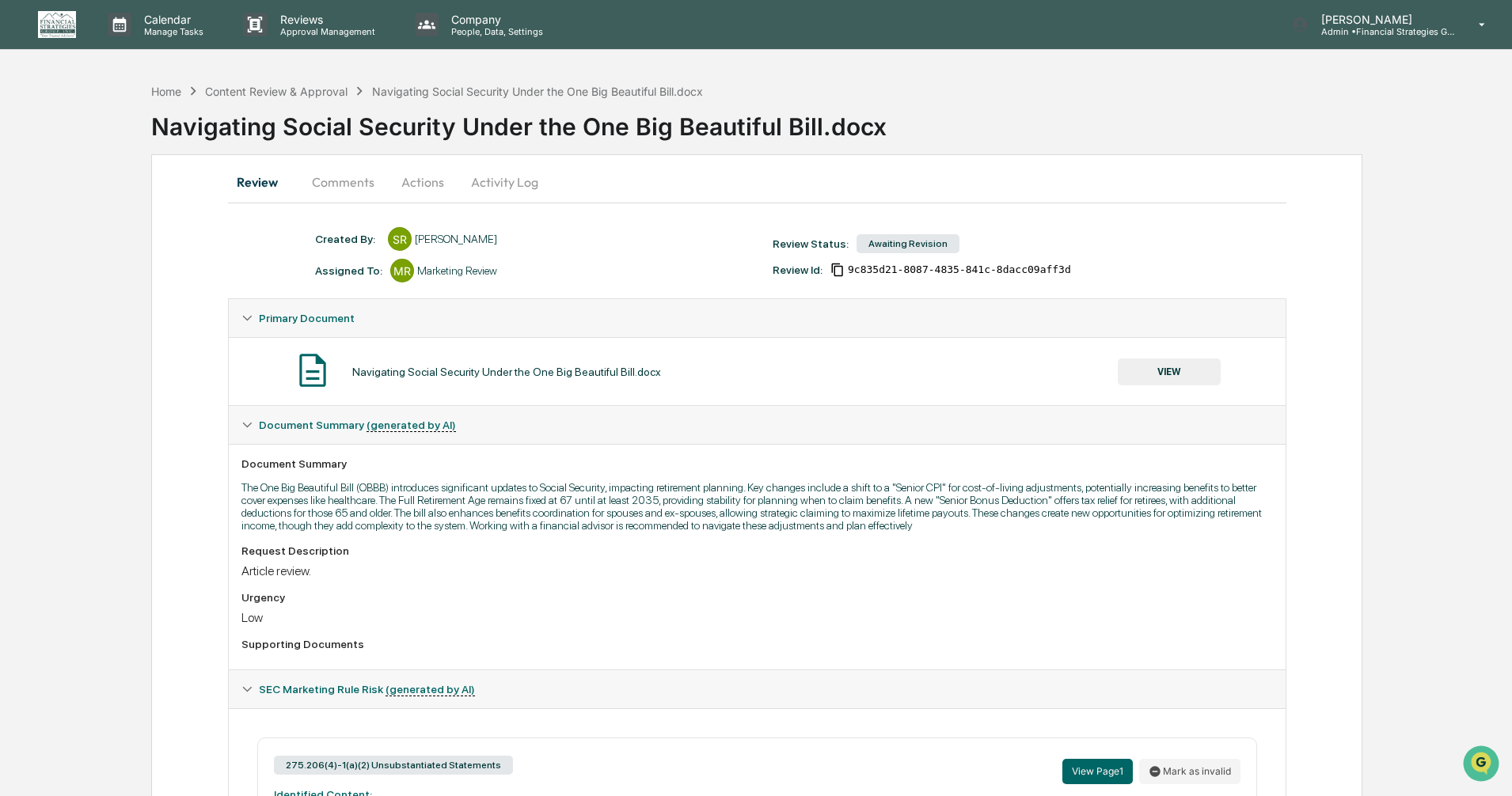
click at [404, 179] on button "Actions" at bounding box center [423, 182] width 72 height 38
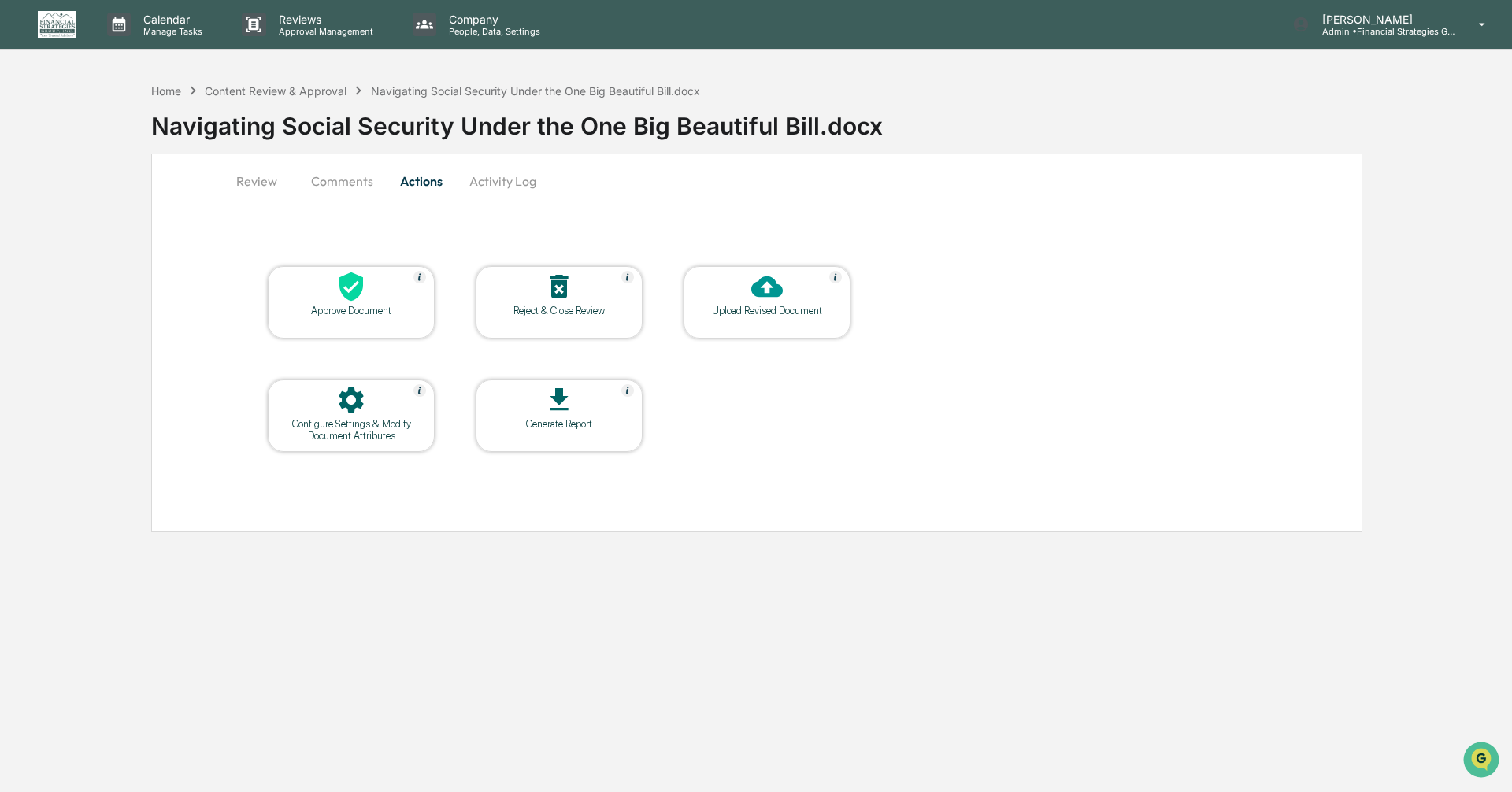
click at [766, 290] on icon at bounding box center [767, 287] width 32 height 31
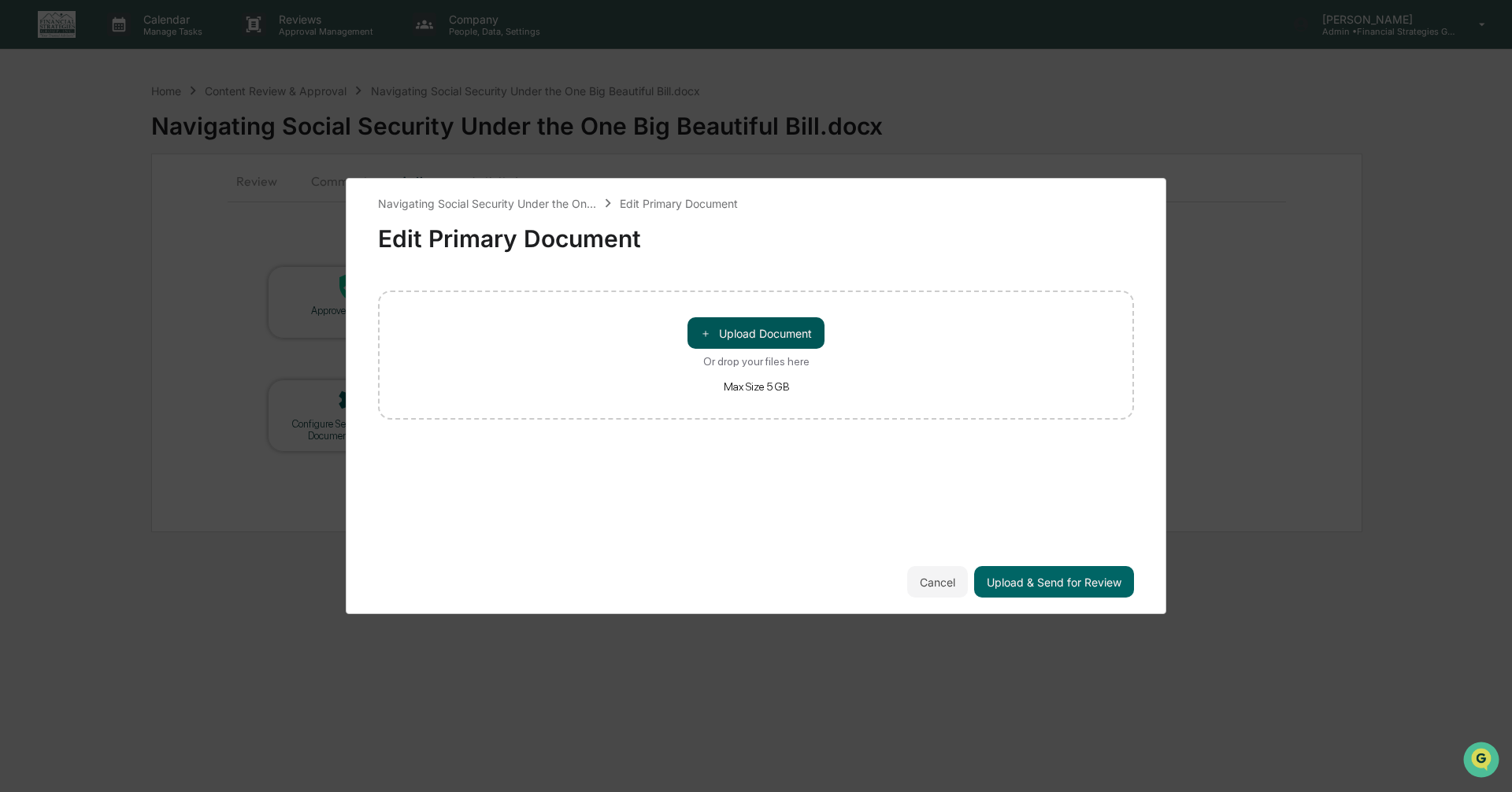
click at [751, 335] on button "＋ Upload Document" at bounding box center [755, 333] width 137 height 31
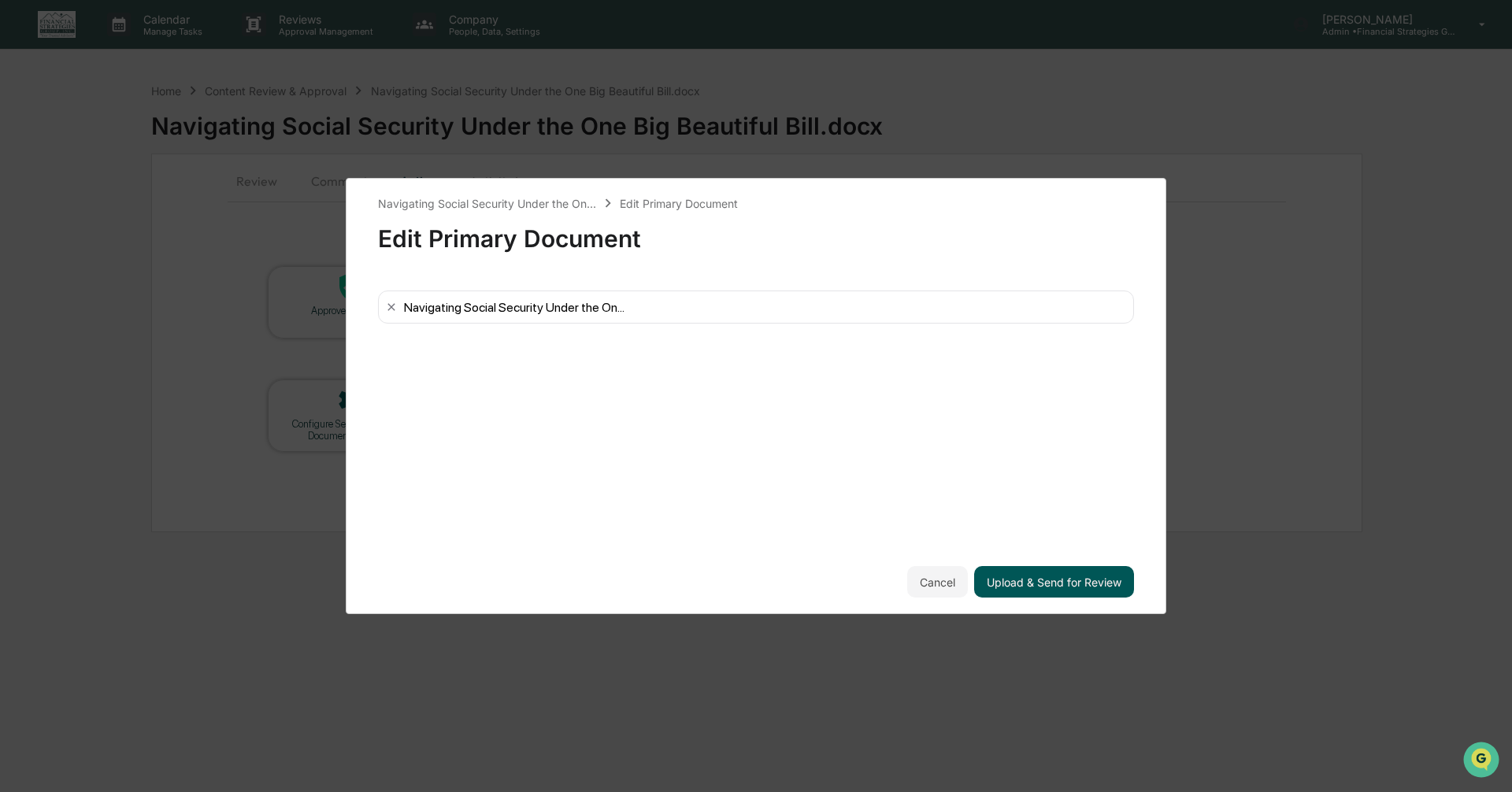
click at [1018, 585] on button "Upload & Send for Review" at bounding box center [1054, 582] width 160 height 31
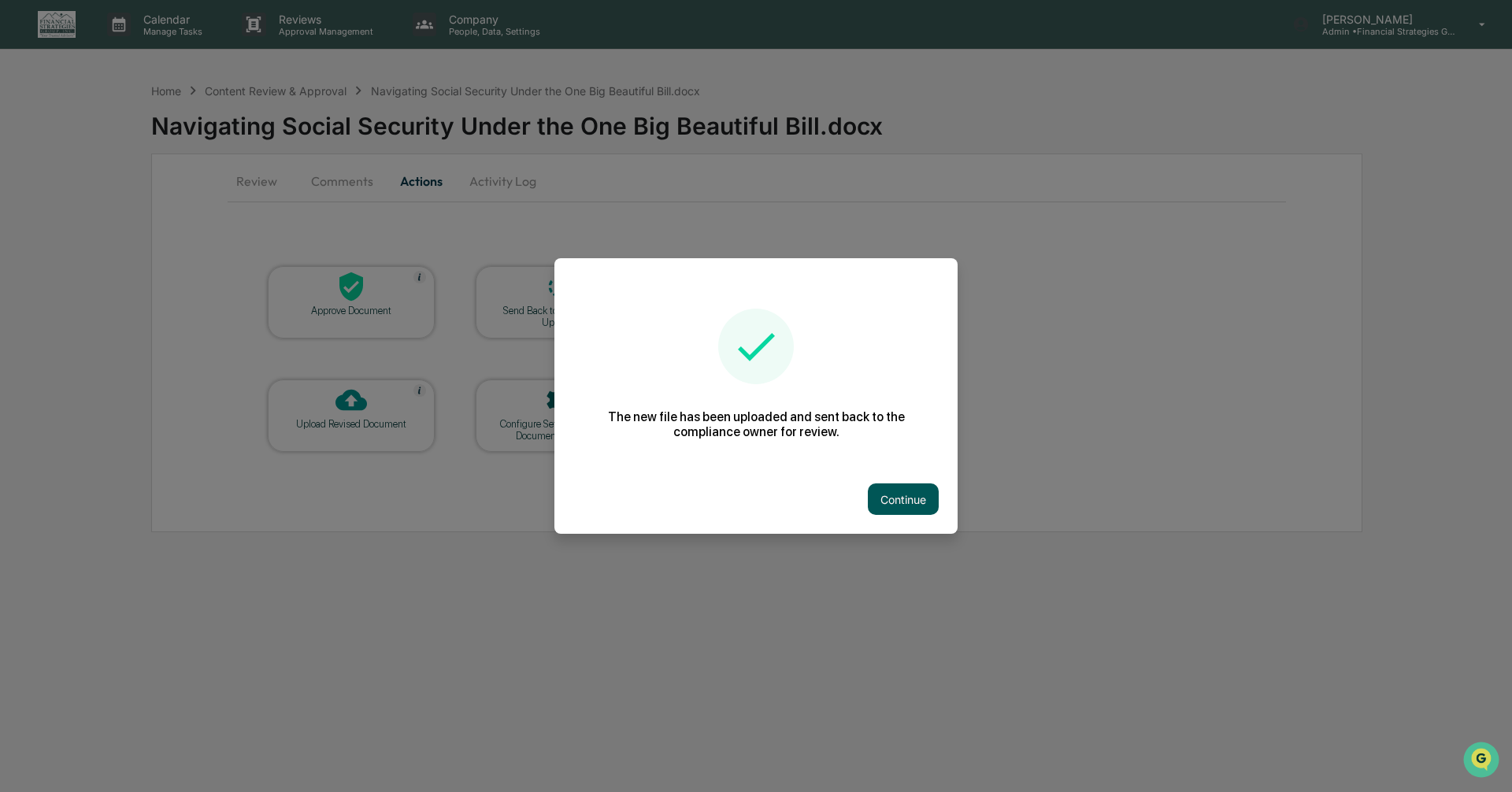
click at [889, 494] on button "Continue" at bounding box center [904, 499] width 71 height 31
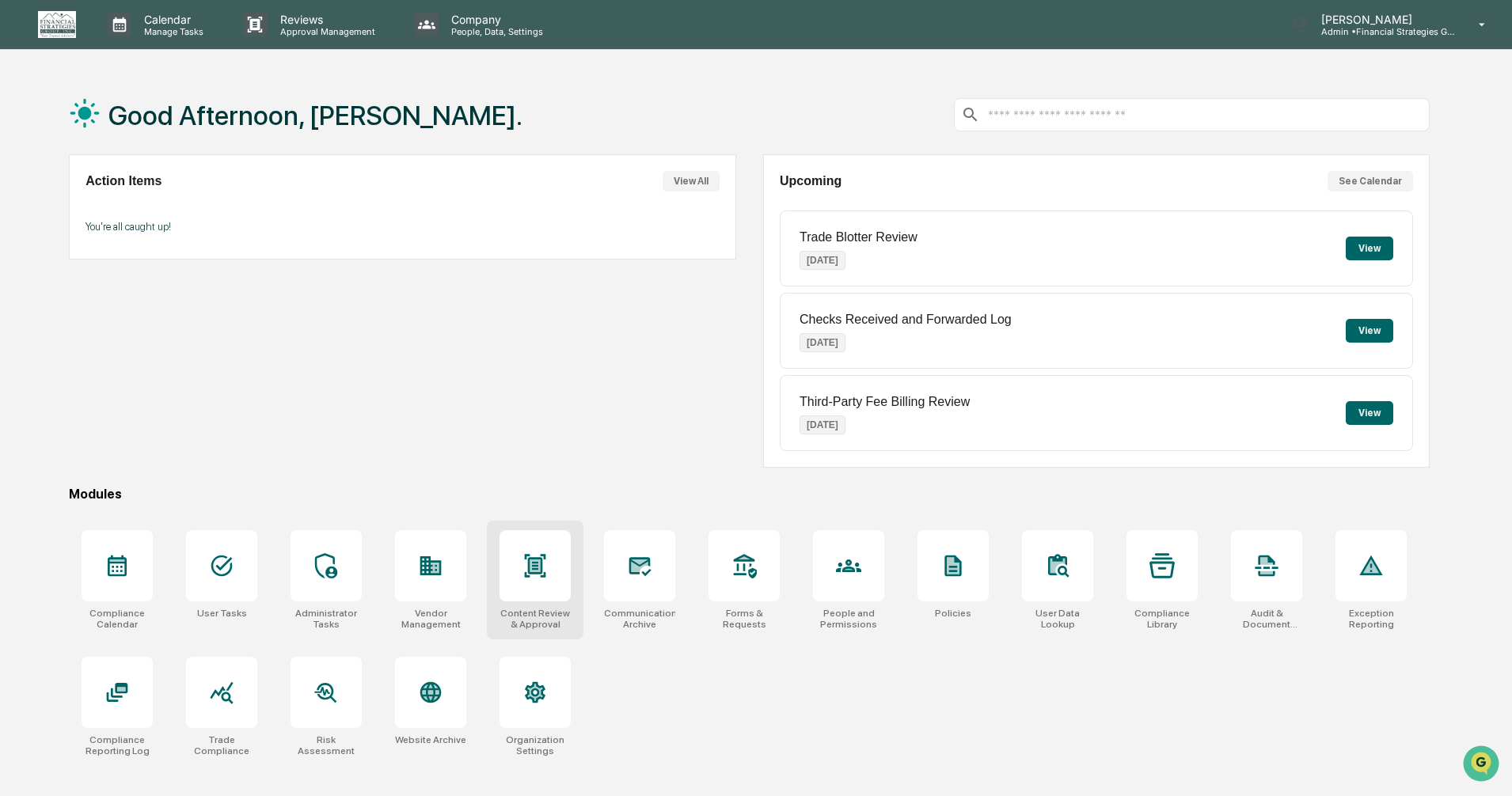
click at [534, 570] on icon at bounding box center [536, 565] width 10 height 12
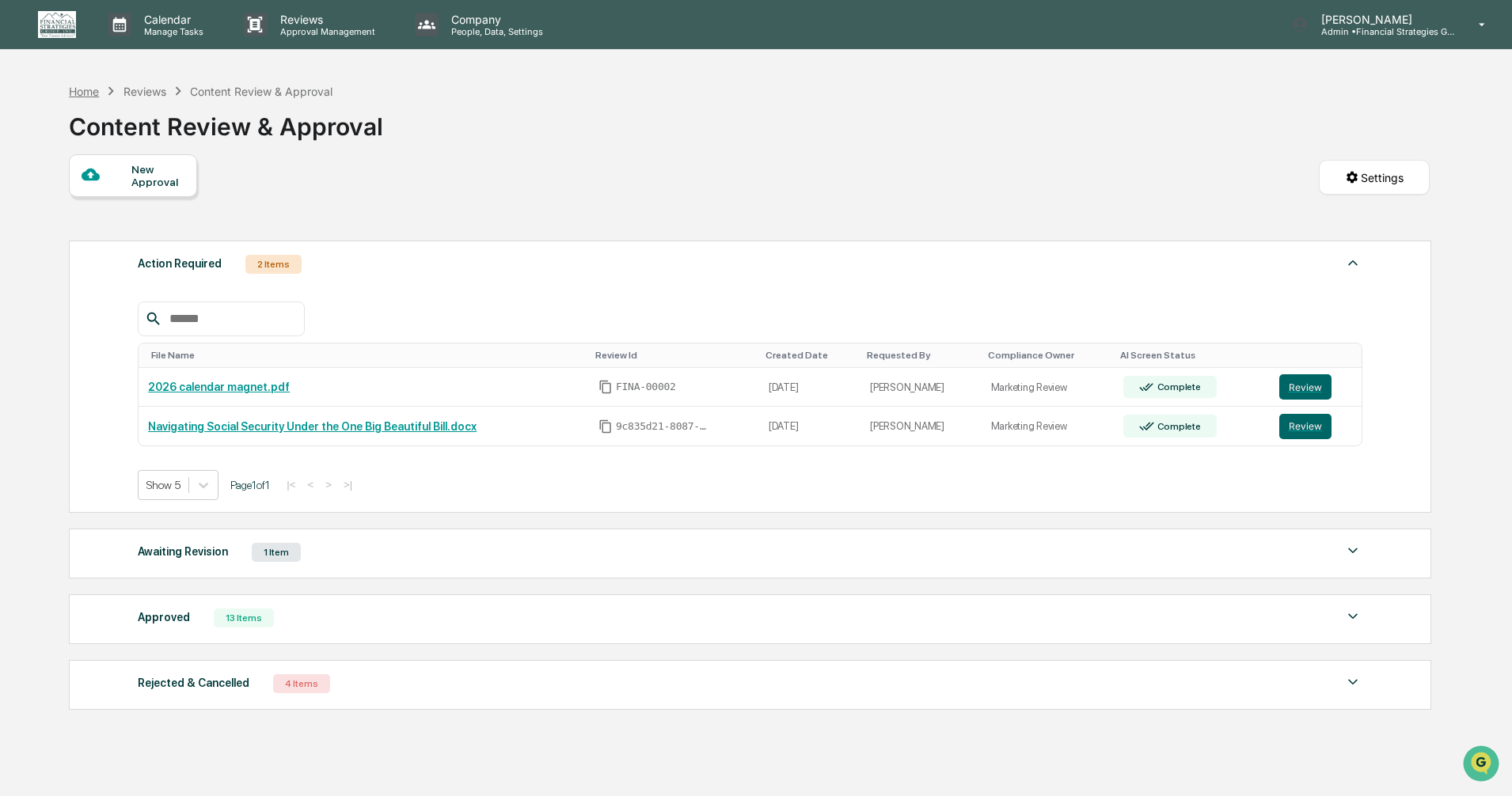
click at [83, 92] on div "Home" at bounding box center [84, 92] width 30 height 13
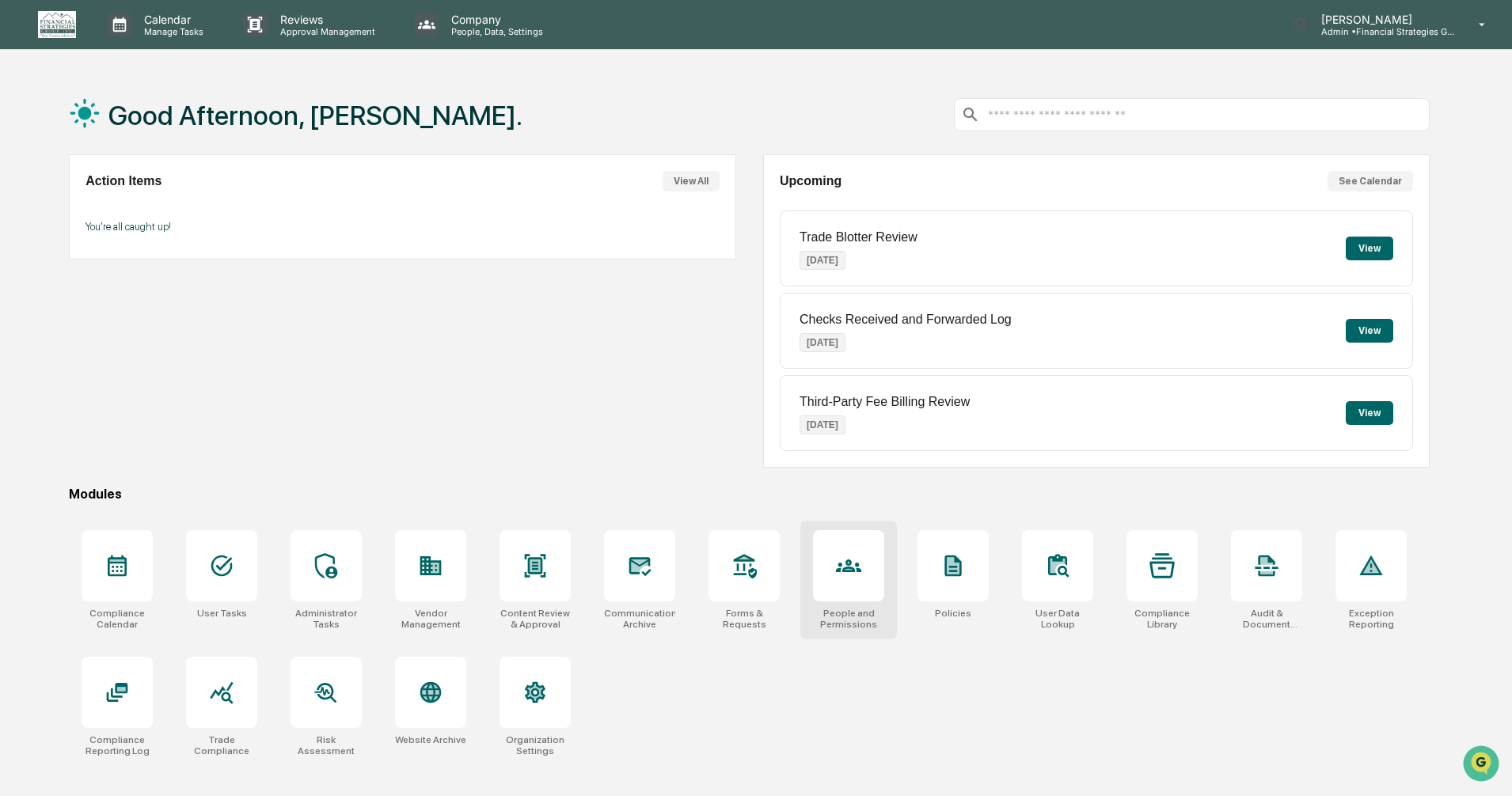
click at [819, 580] on div at bounding box center [849, 566] width 72 height 72
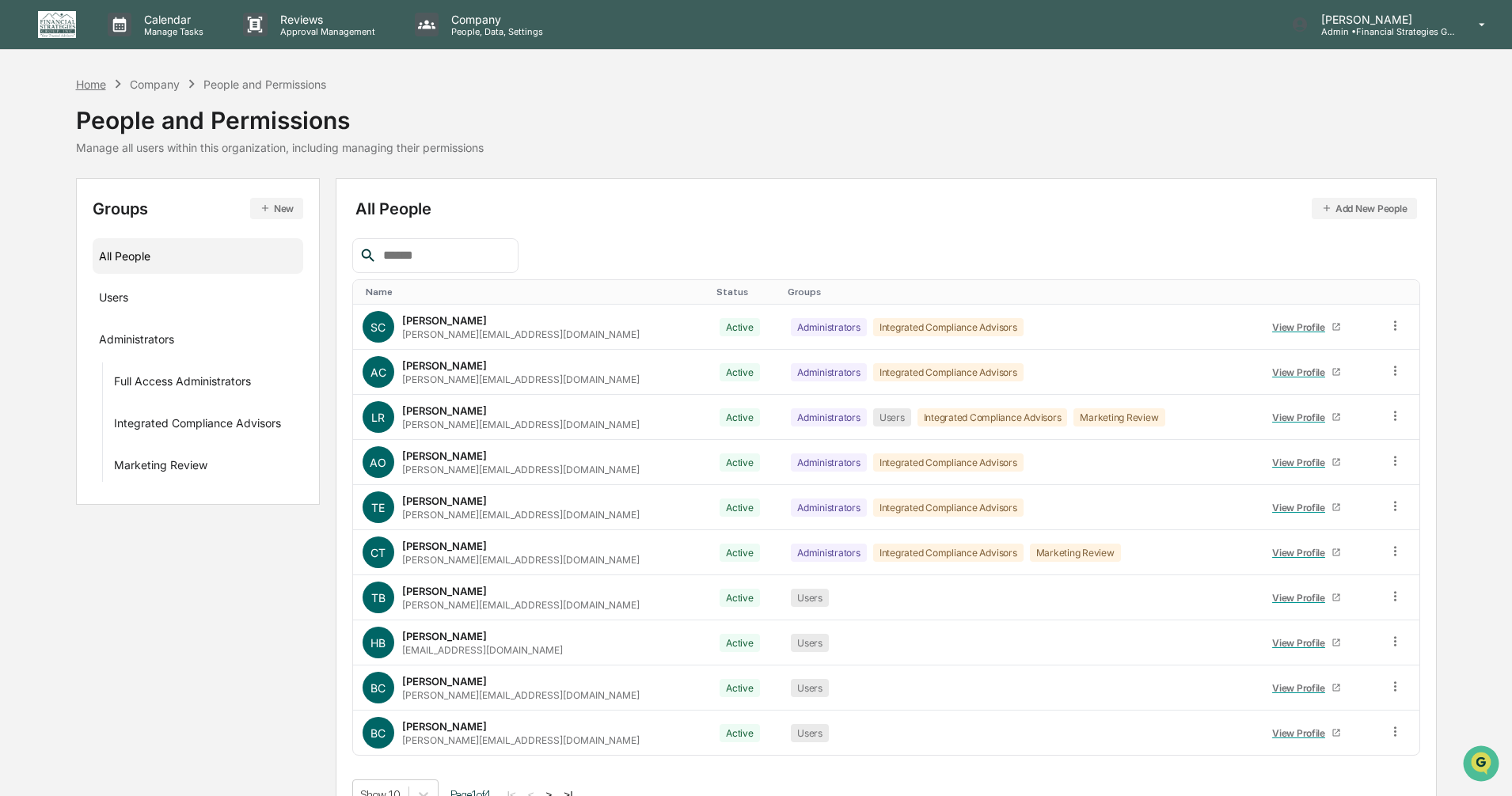
click at [79, 85] on div "Home" at bounding box center [91, 84] width 30 height 13
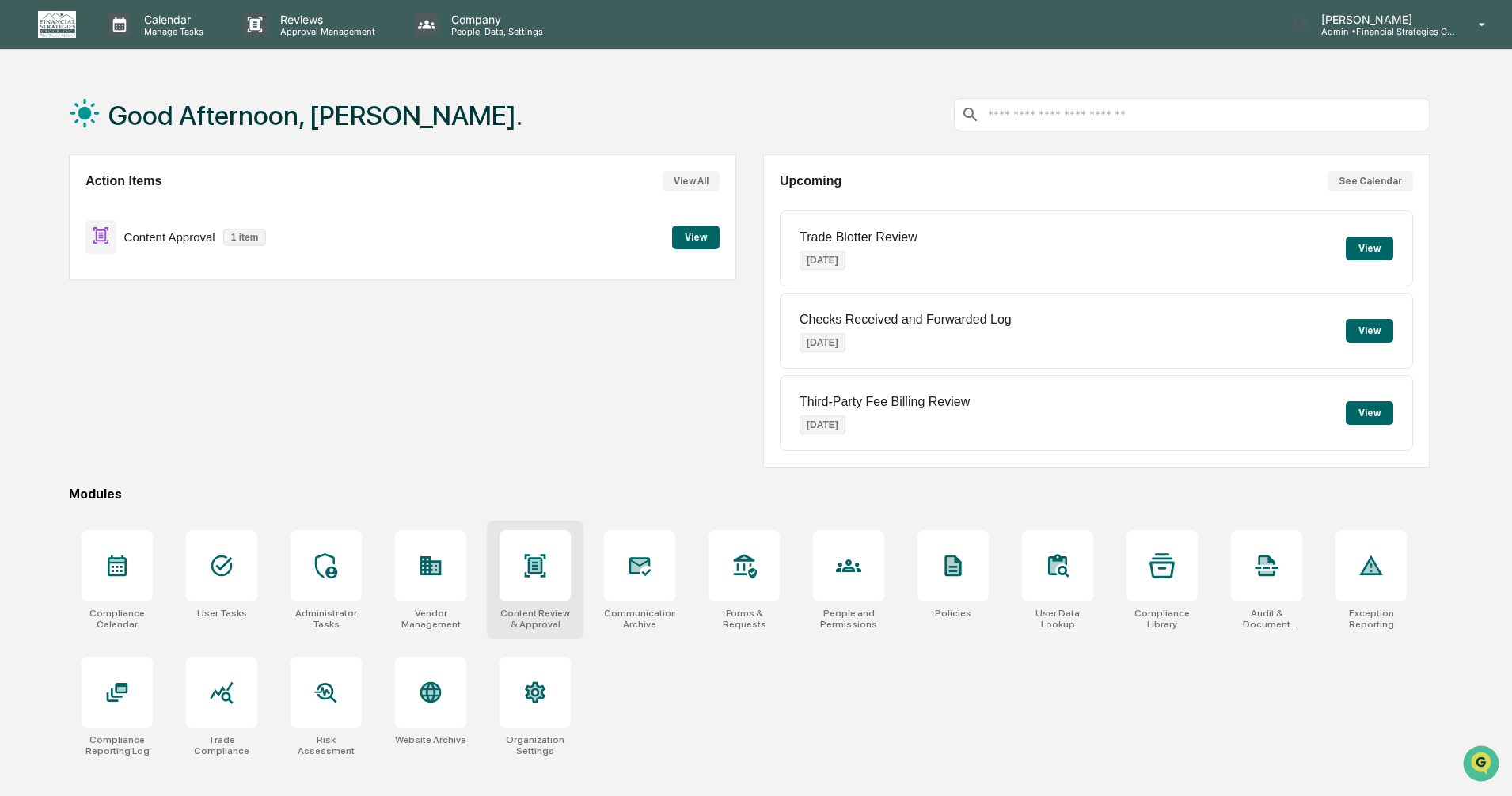
click at [531, 574] on icon at bounding box center [536, 565] width 22 height 23
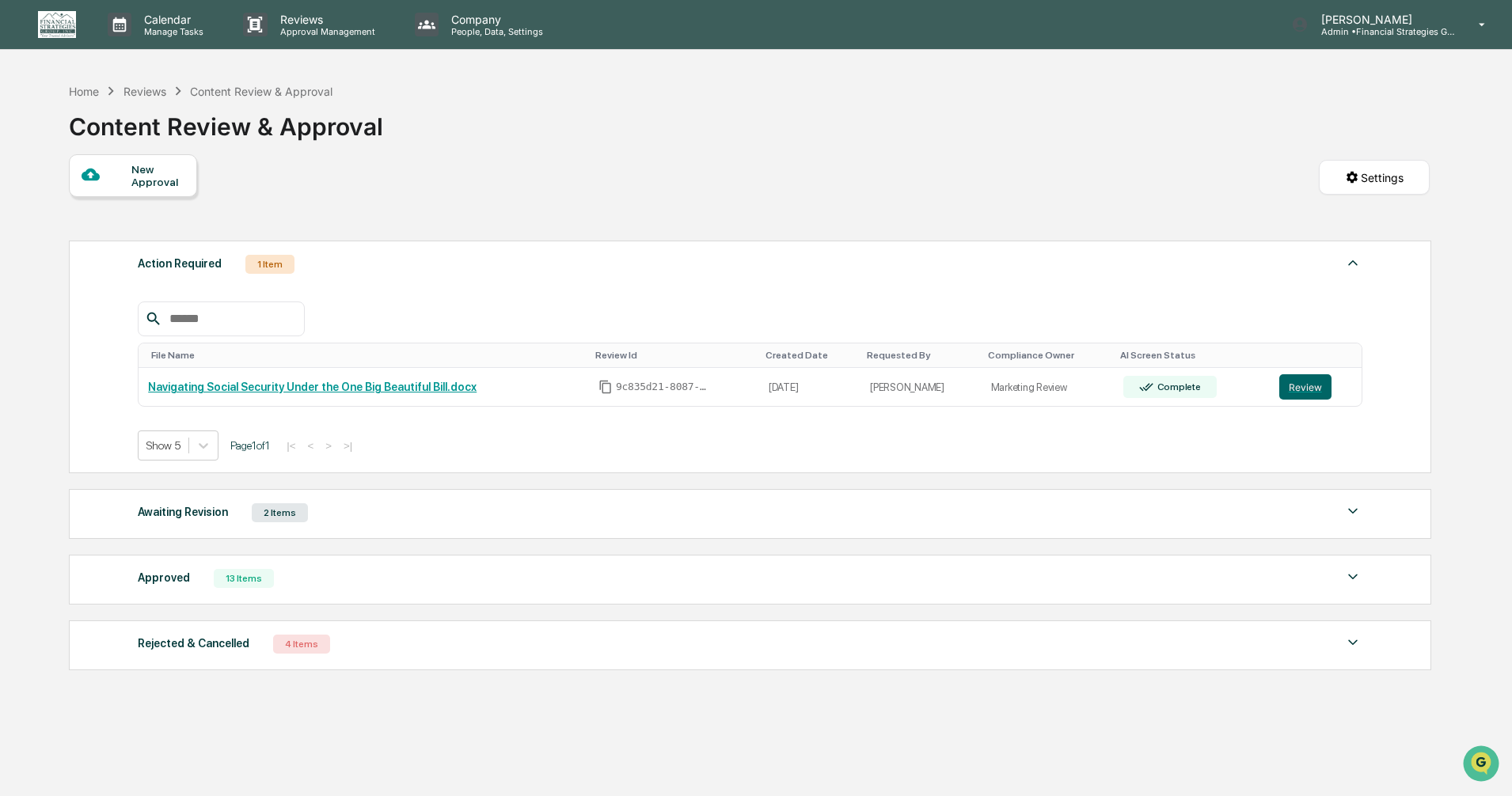
click at [1347, 651] on img at bounding box center [1352, 642] width 19 height 19
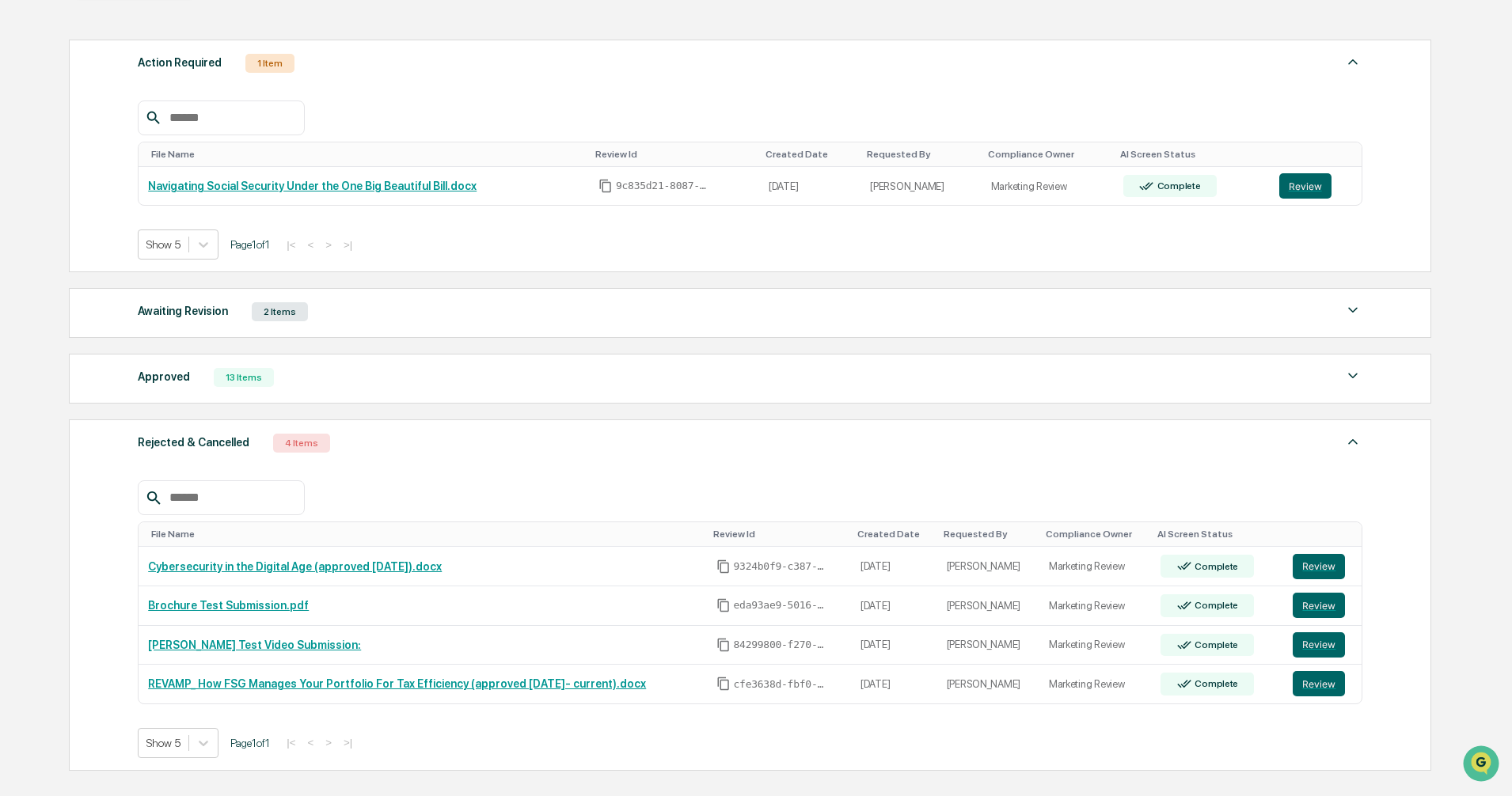
scroll to position [162, 0]
